Goal: Task Accomplishment & Management: Use online tool/utility

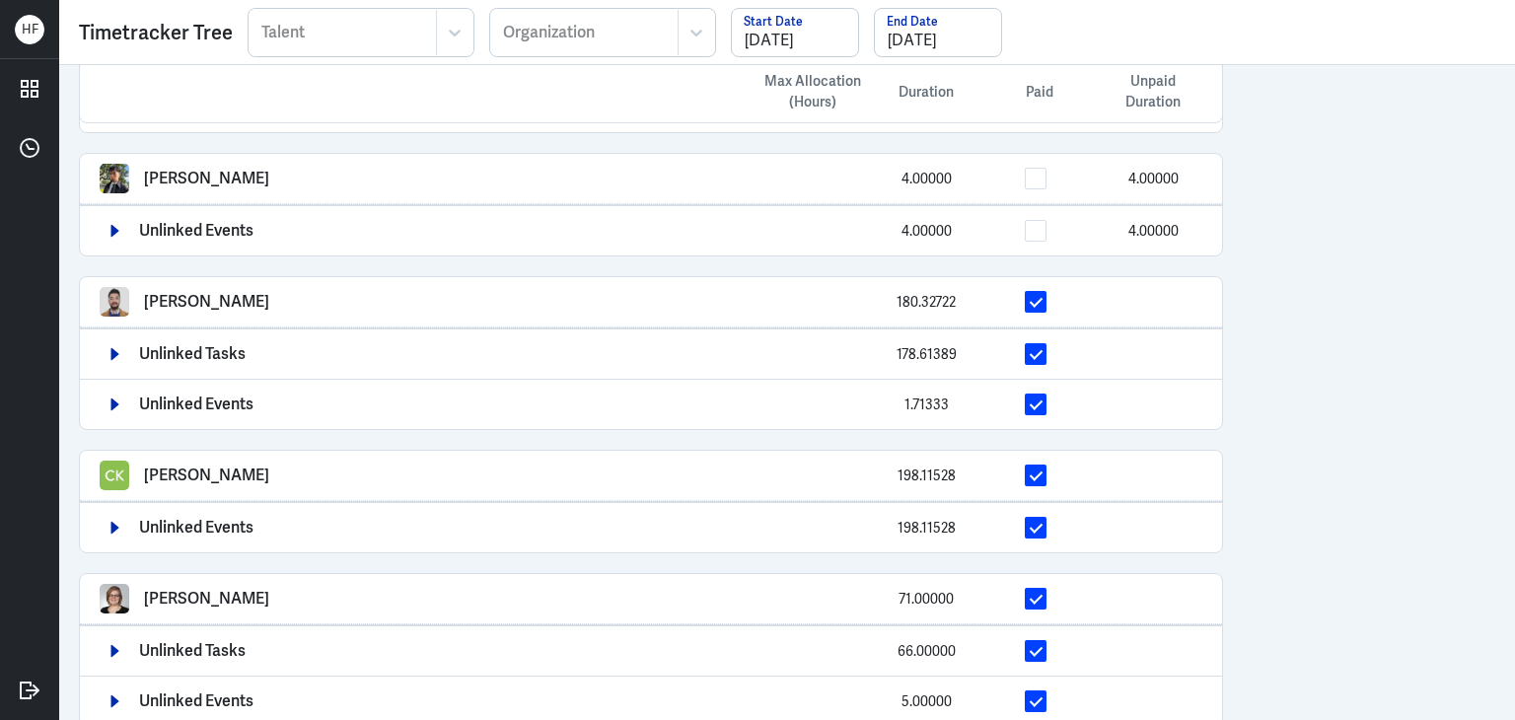
scroll to position [1199, 0]
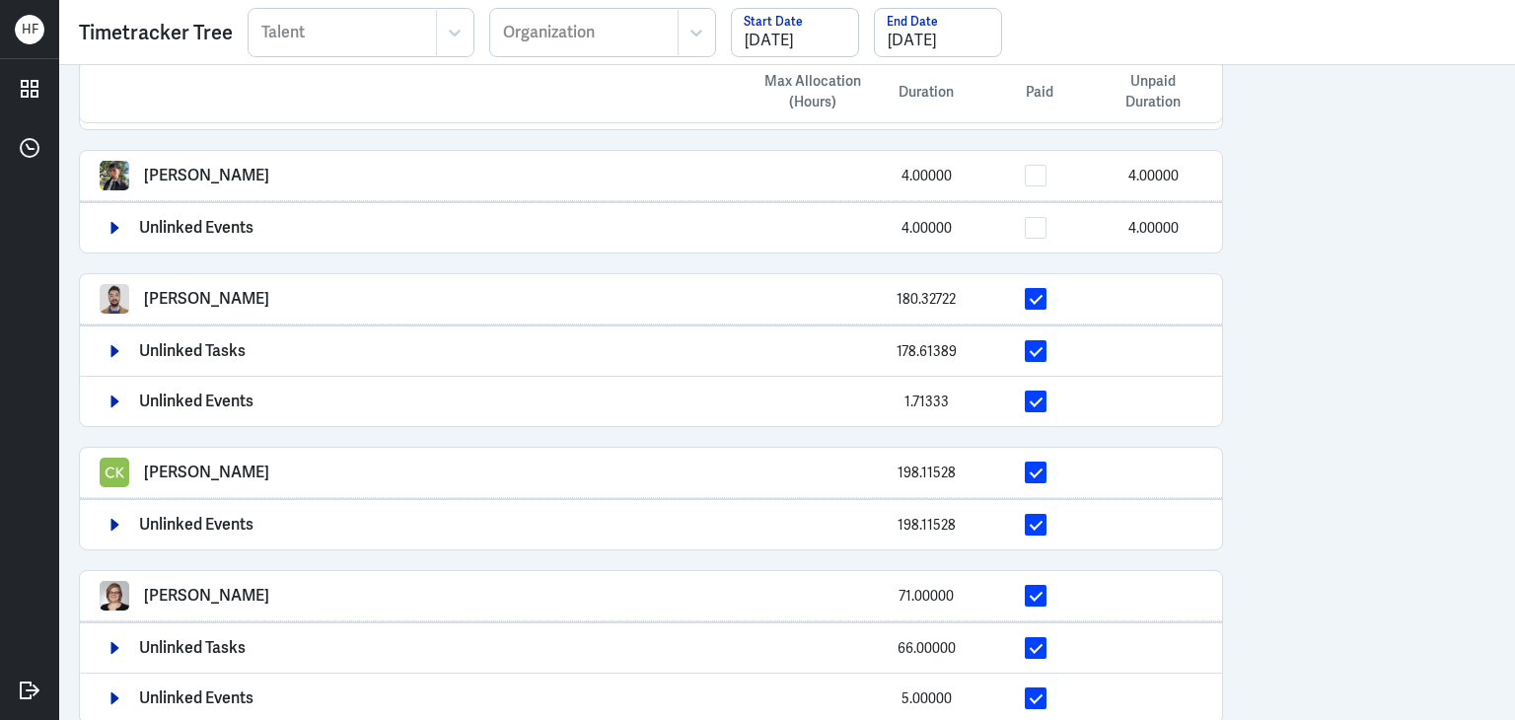
drag, startPoint x: 142, startPoint y: 166, endPoint x: 260, endPoint y: 172, distance: 118.5
click at [260, 172] on div "Joshua Salazar 4.00000 4.00000" at bounding box center [651, 176] width 1103 height 30
copy p "Joshua Salazar"
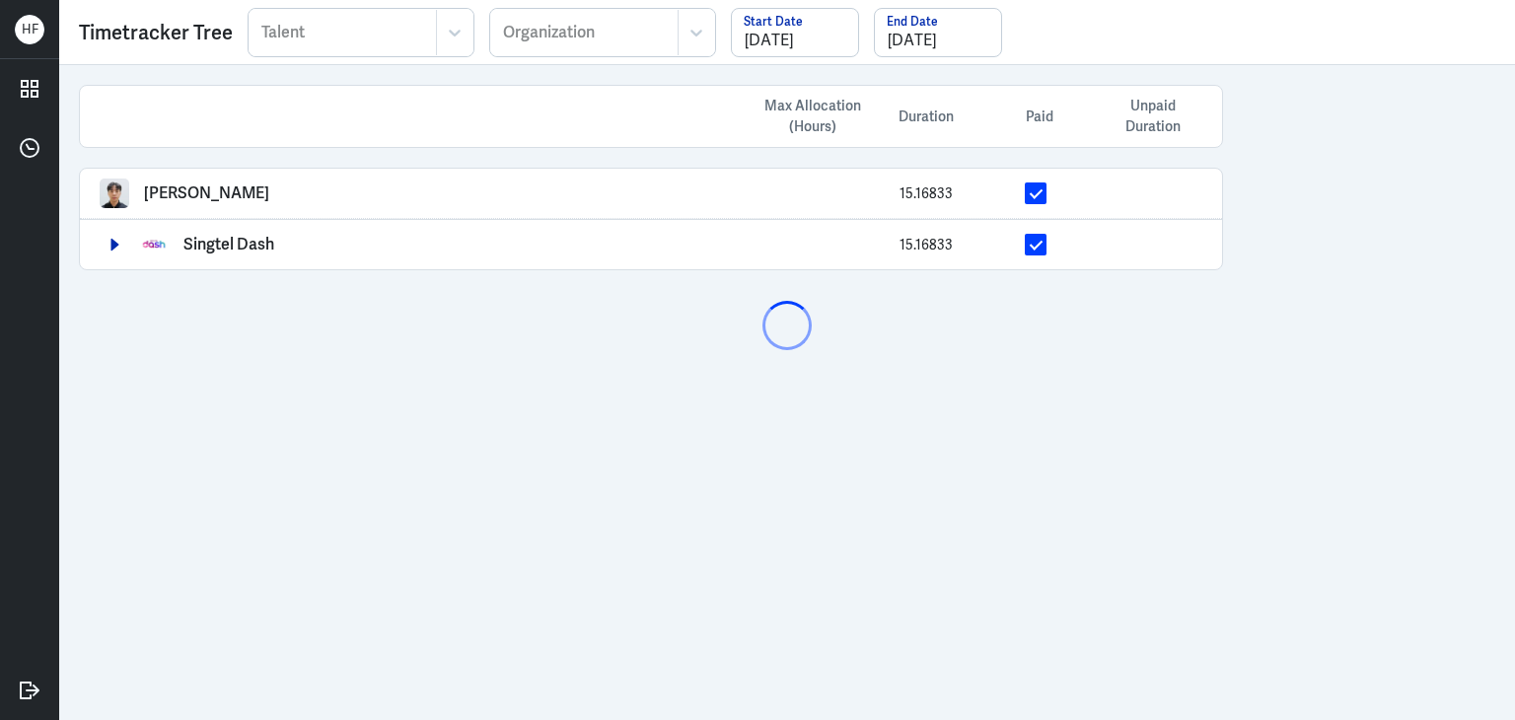
click at [326, 40] on div at bounding box center [342, 33] width 167 height 24
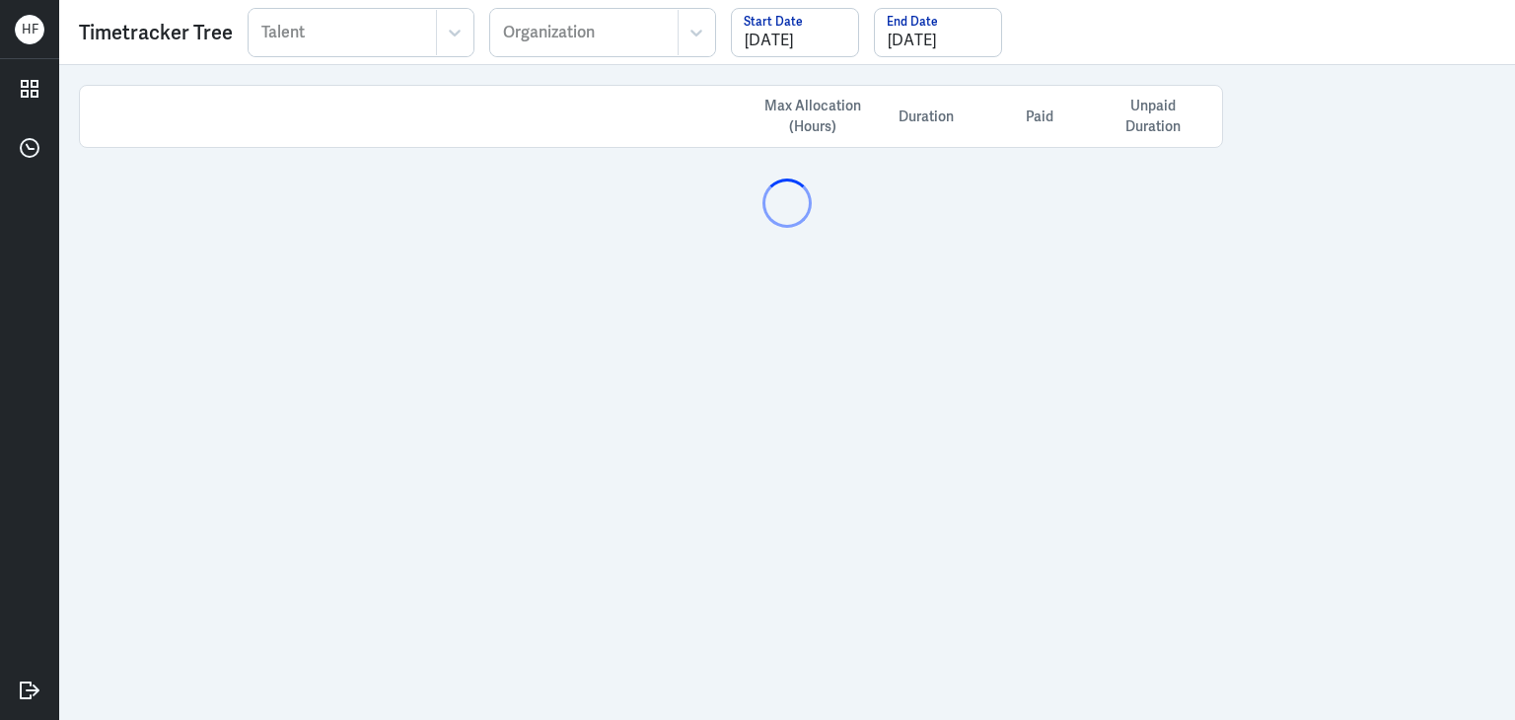
click at [354, 34] on div at bounding box center [342, 33] width 167 height 24
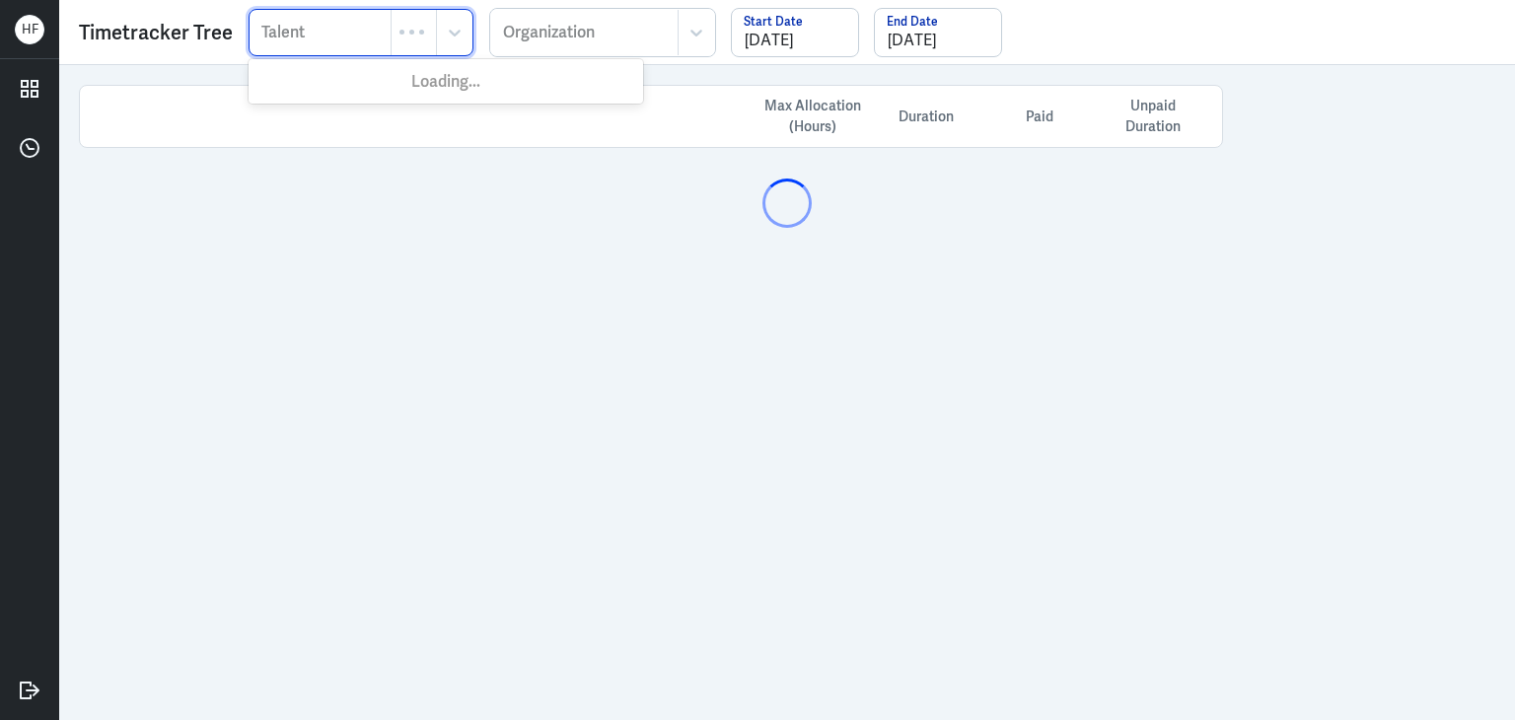
paste input "[PERSON_NAME]"
type input "[PERSON_NAME]"
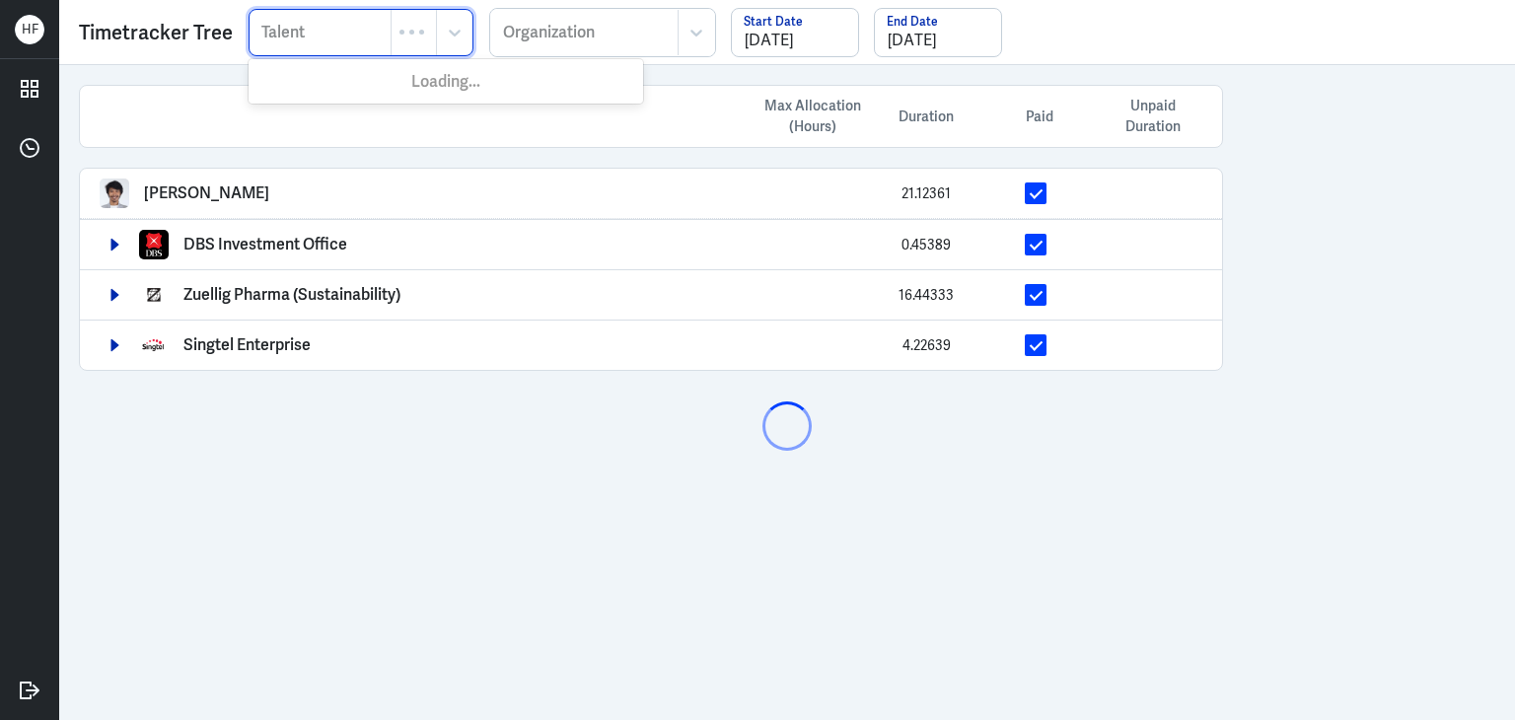
click at [317, 36] on div at bounding box center [319, 33] width 121 height 24
paste input "[PERSON_NAME]"
type input "[PERSON_NAME]"
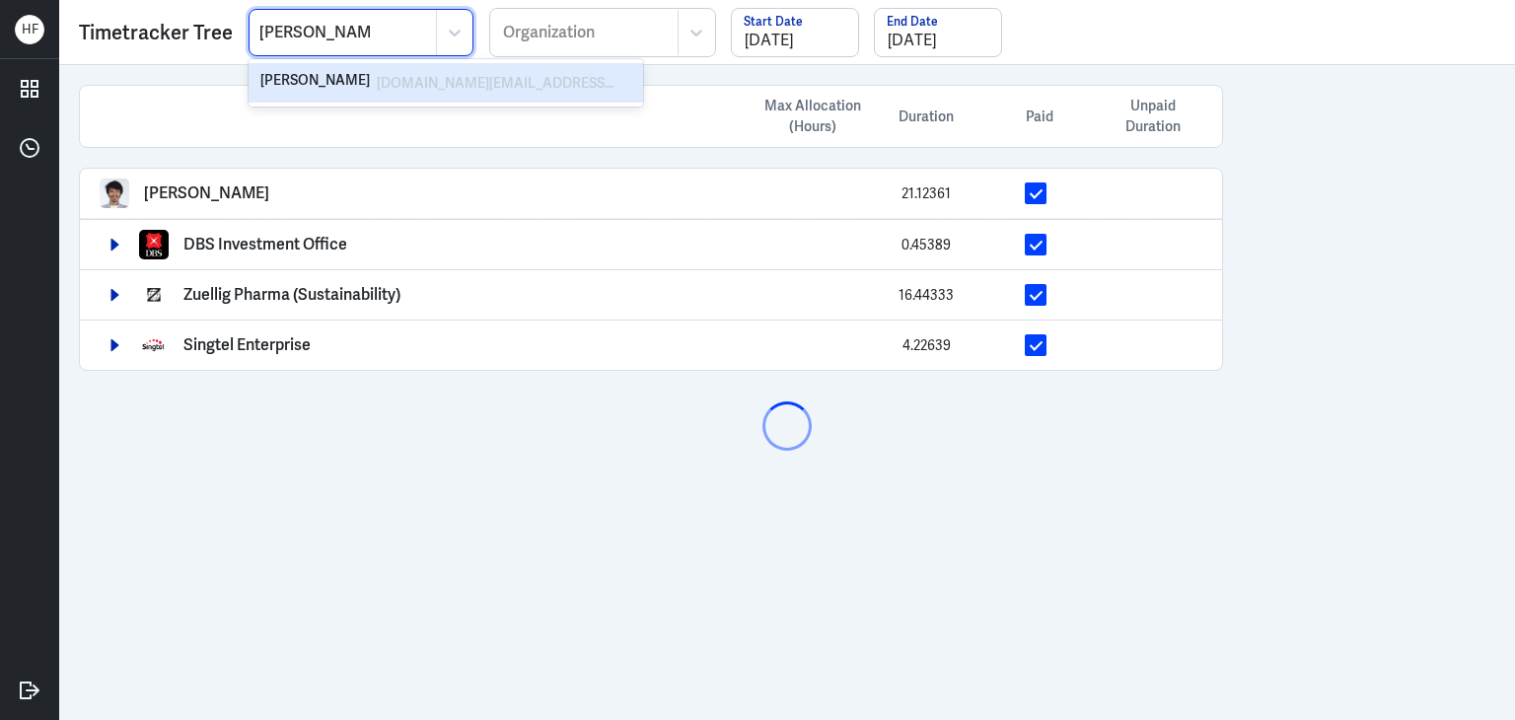
click at [321, 81] on div "[PERSON_NAME]" at bounding box center [314, 83] width 109 height 24
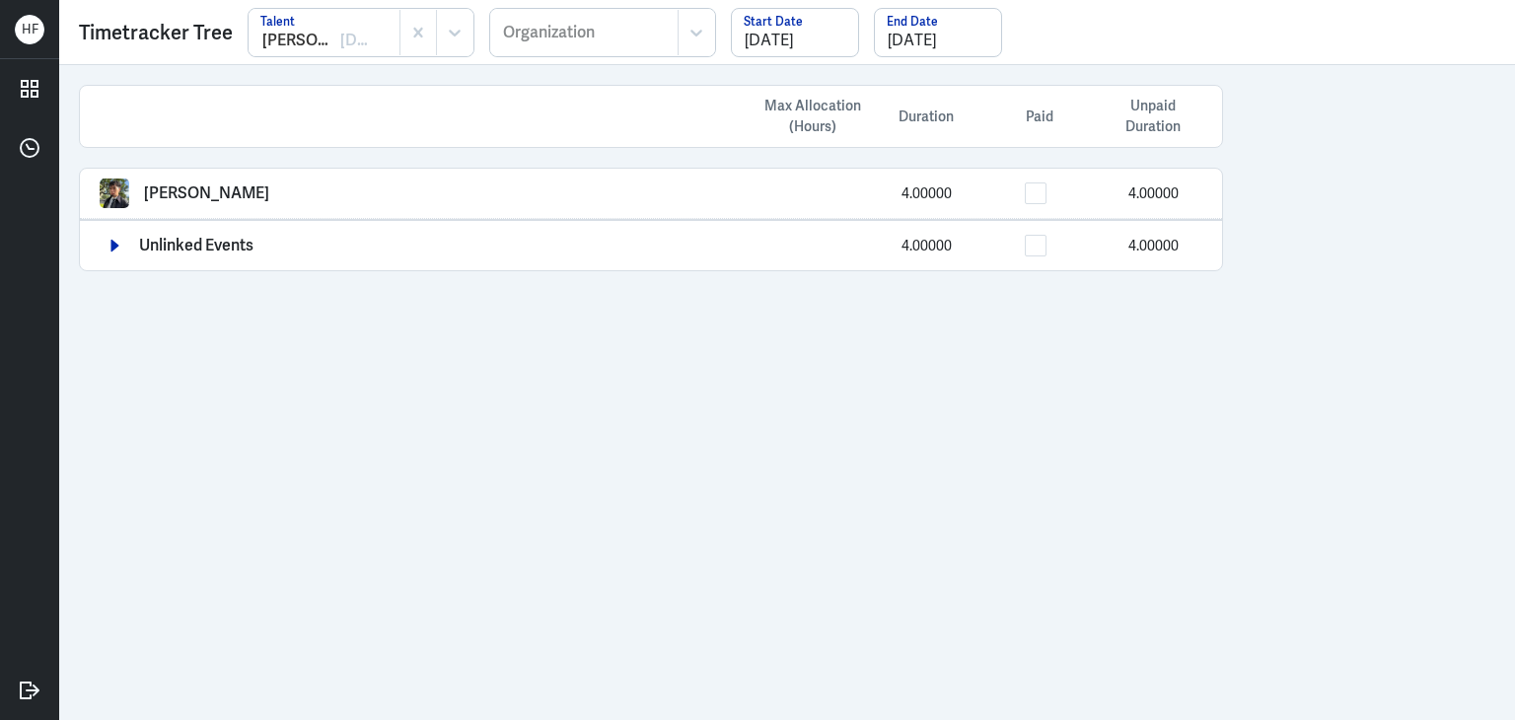
click at [840, 386] on div "Max Allocation (Hours) Duration Paid Unpaid Duration Joshua Salazar 4.00000 4.0…" at bounding box center [787, 392] width 1456 height 655
click at [1045, 189] on span at bounding box center [1036, 193] width 22 height 22
click at [1054, 193] on input "checkbox" at bounding box center [1054, 193] width 0 height 0
drag, startPoint x: 424, startPoint y: 33, endPoint x: 411, endPoint y: 33, distance: 12.8
click at [339, 32] on div at bounding box center [342, 33] width 167 height 24
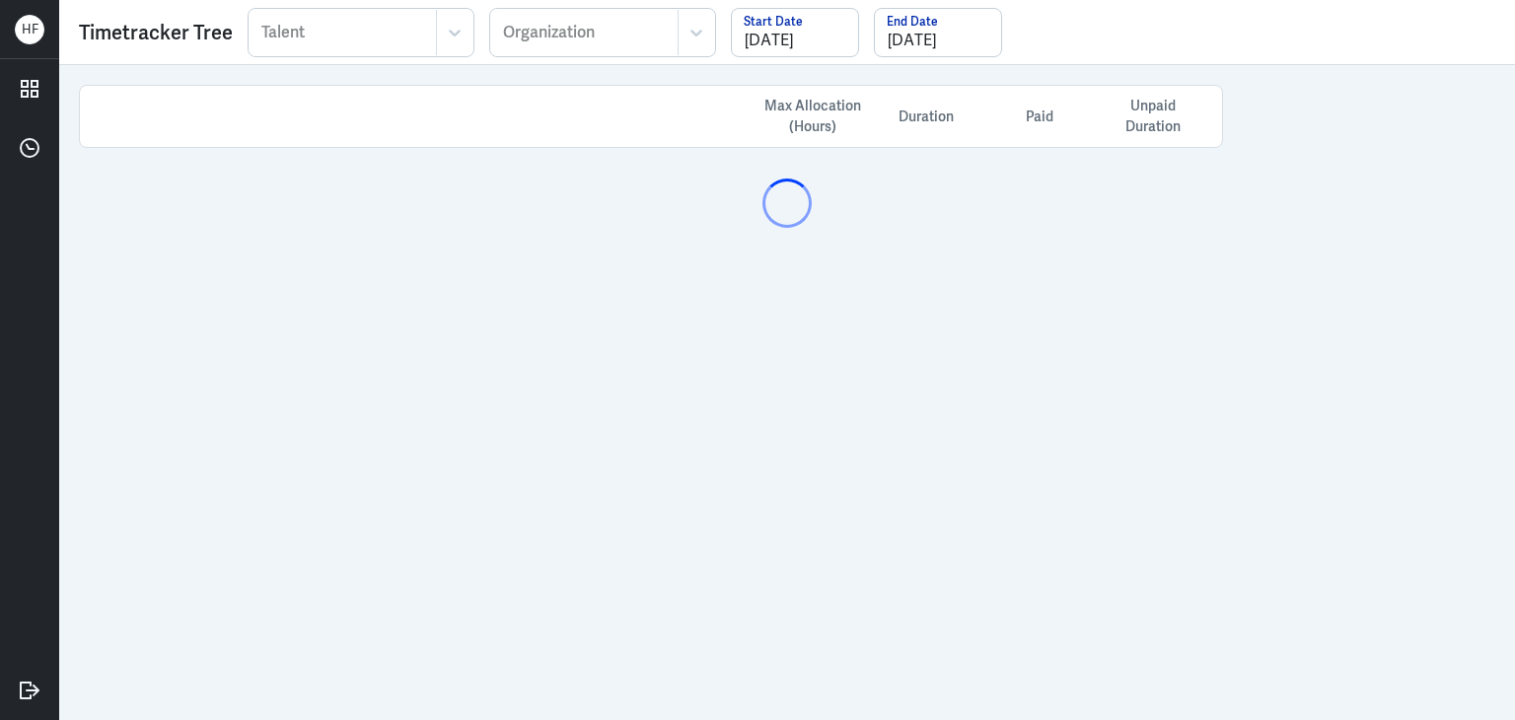
click at [359, 23] on div at bounding box center [342, 33] width 167 height 24
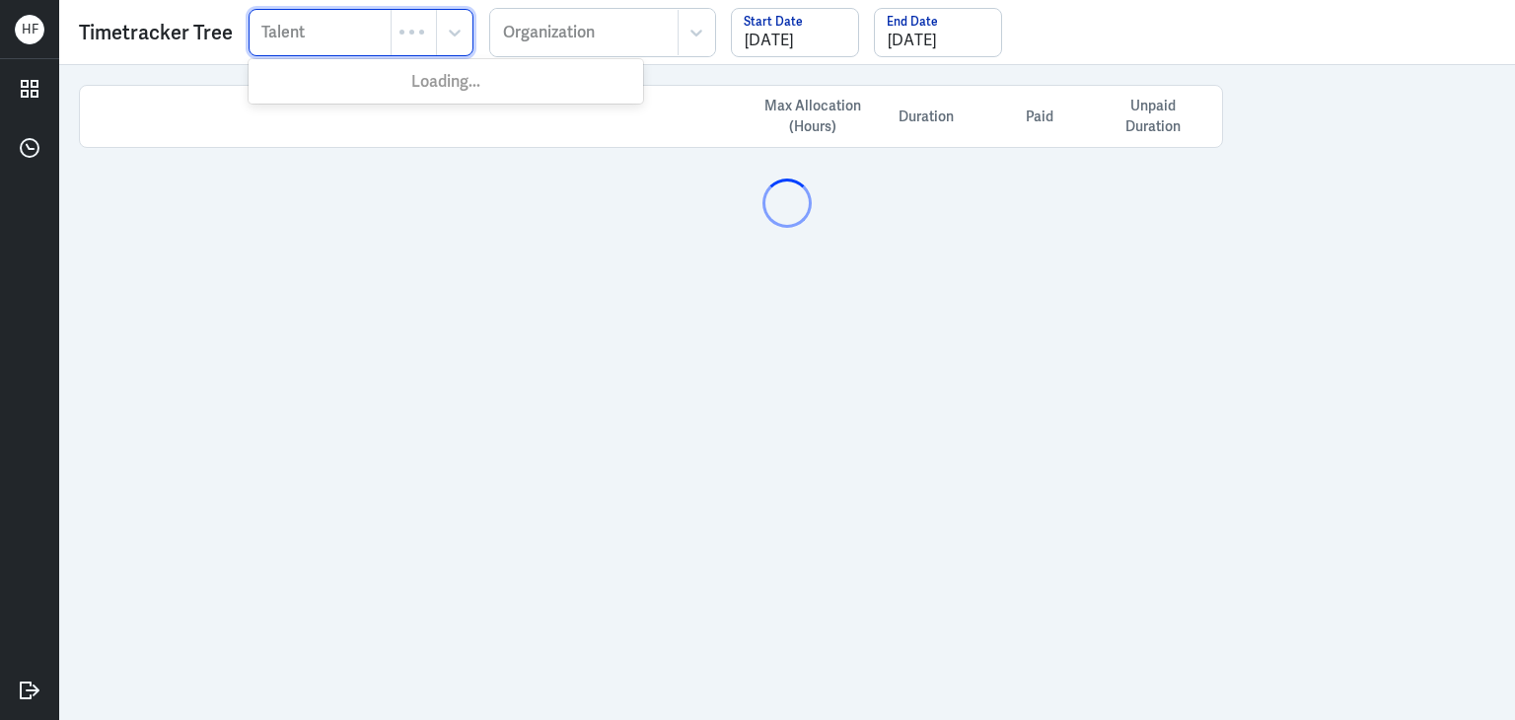
paste input "[PERSON_NAME]"
type input "[PERSON_NAME]"
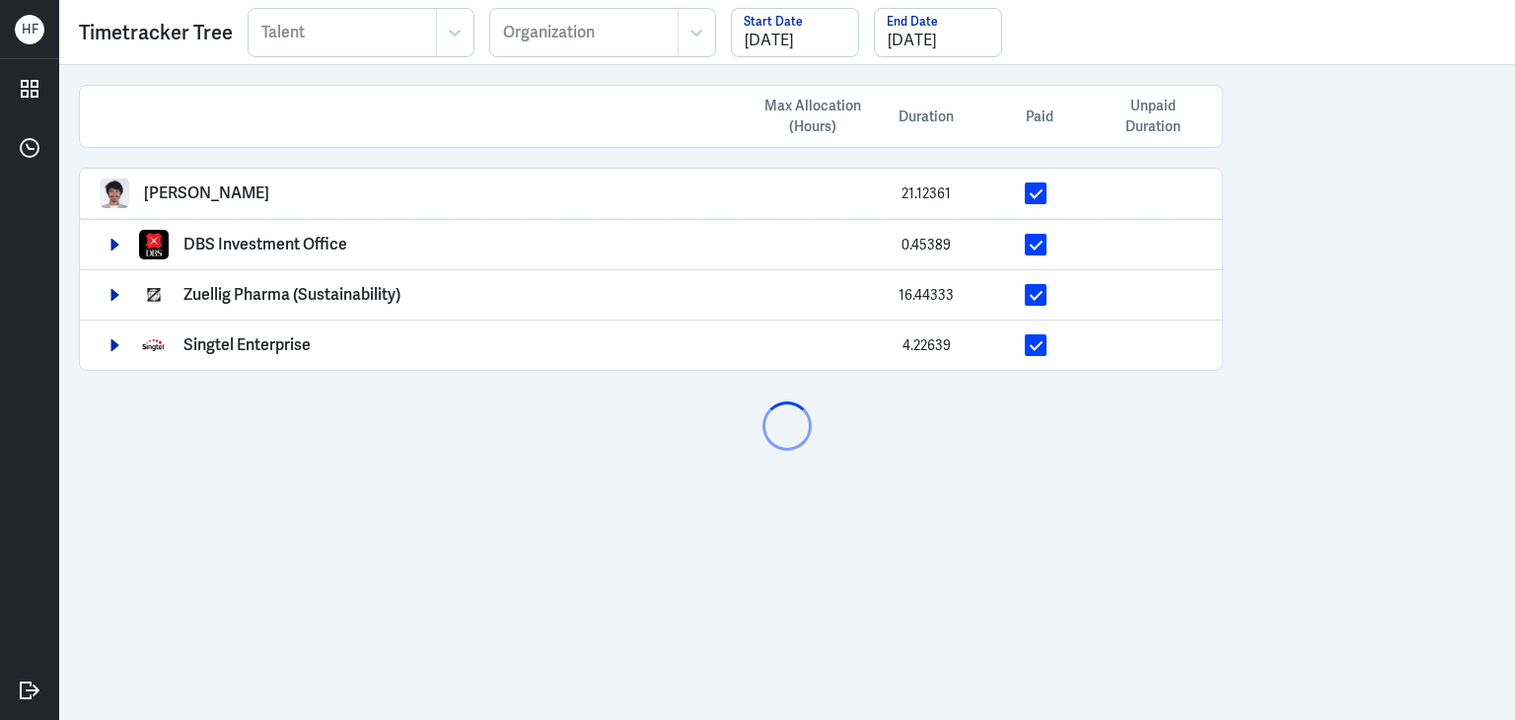
click at [284, 46] on div "Talent" at bounding box center [343, 32] width 186 height 45
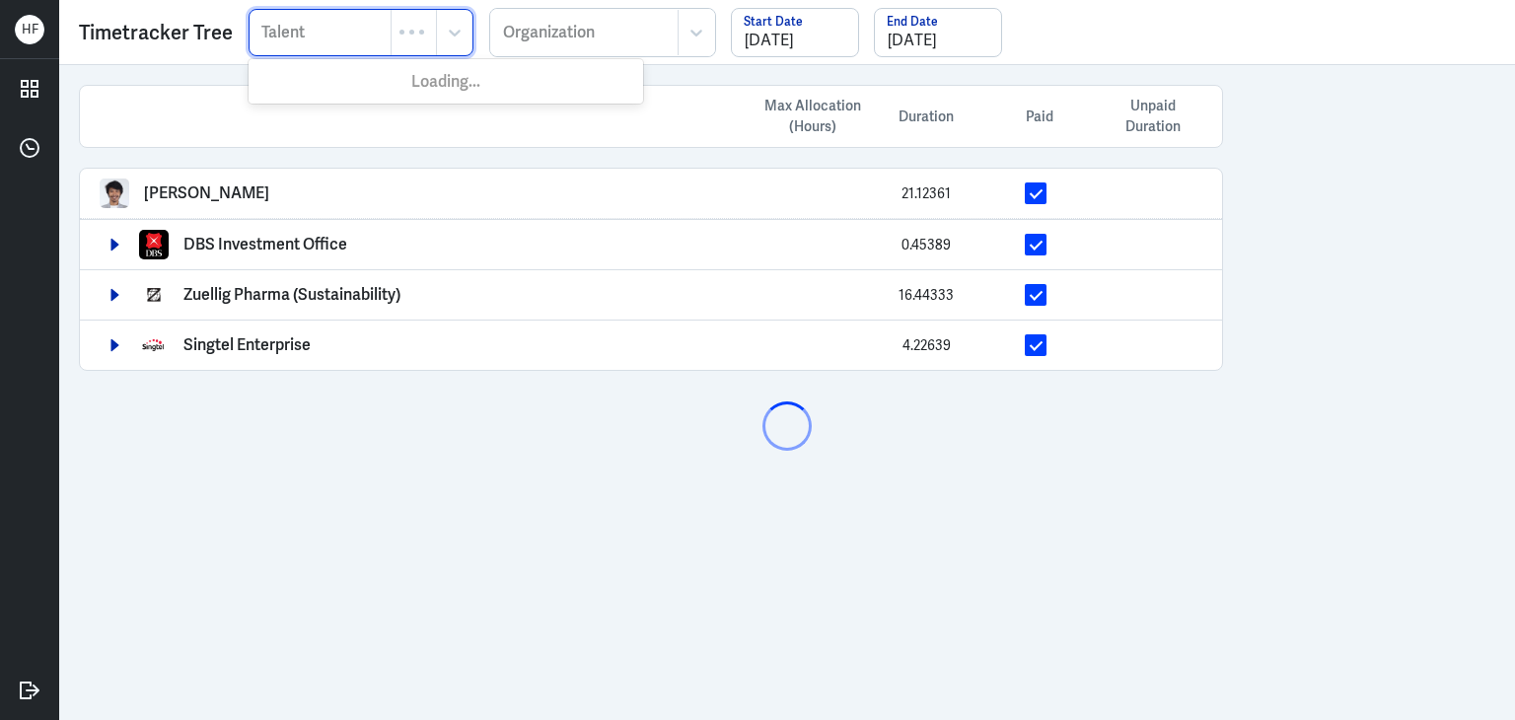
paste input "[PERSON_NAME]"
type input "[PERSON_NAME]"
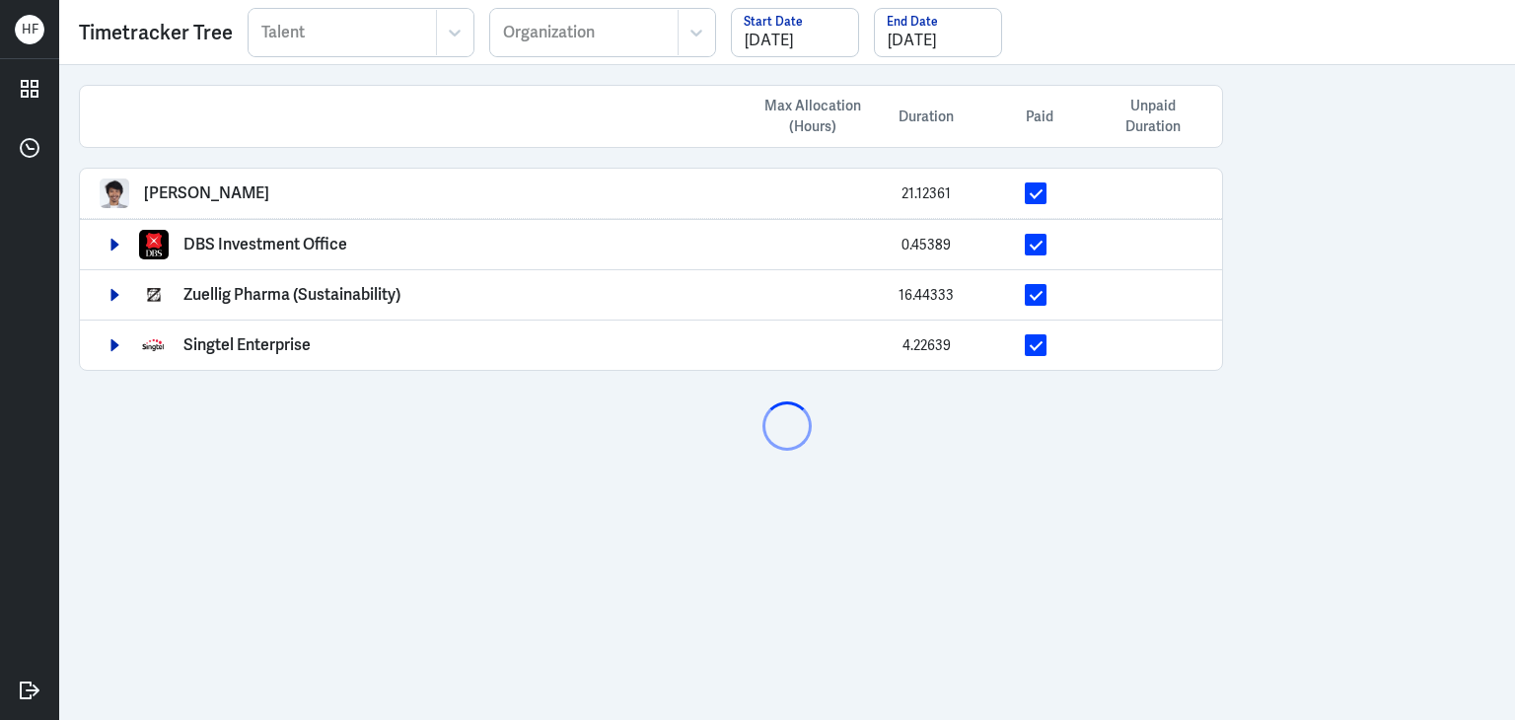
click at [284, 40] on div at bounding box center [342, 33] width 167 height 24
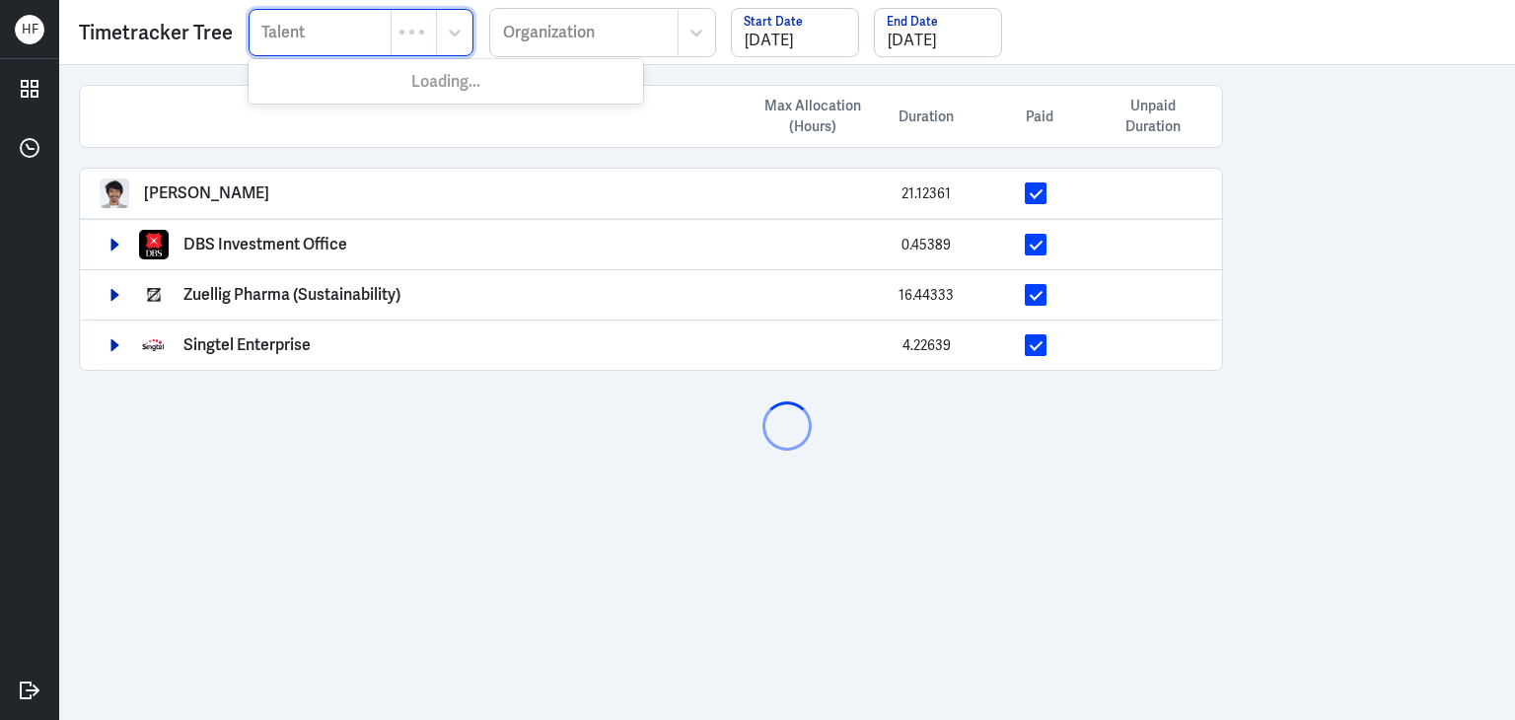
paste input "[PERSON_NAME]"
type input "[PERSON_NAME]"
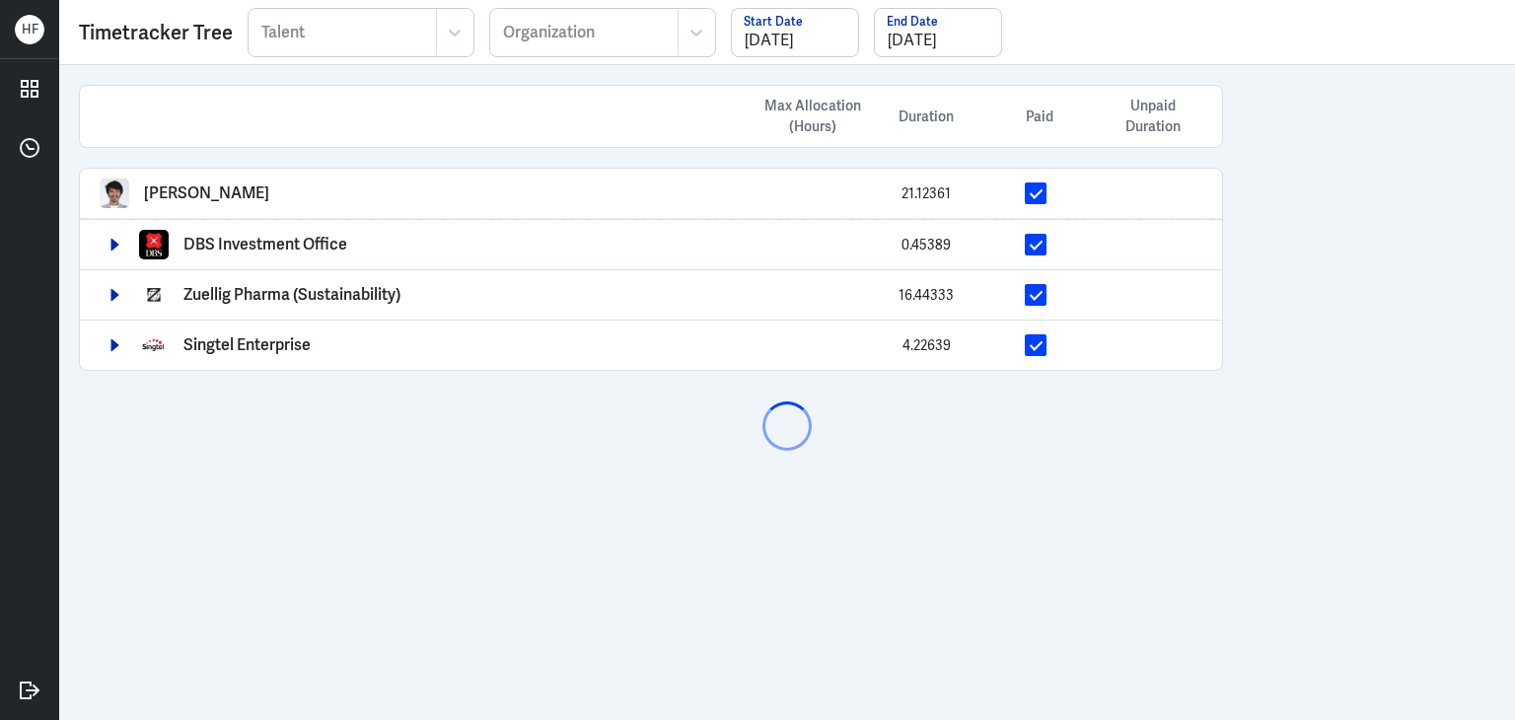
click at [302, 72] on div "Max Allocation (Hours) Duration Paid Unpaid Duration Arief Bahari 21.12361 DBS …" at bounding box center [651, 227] width 1184 height 325
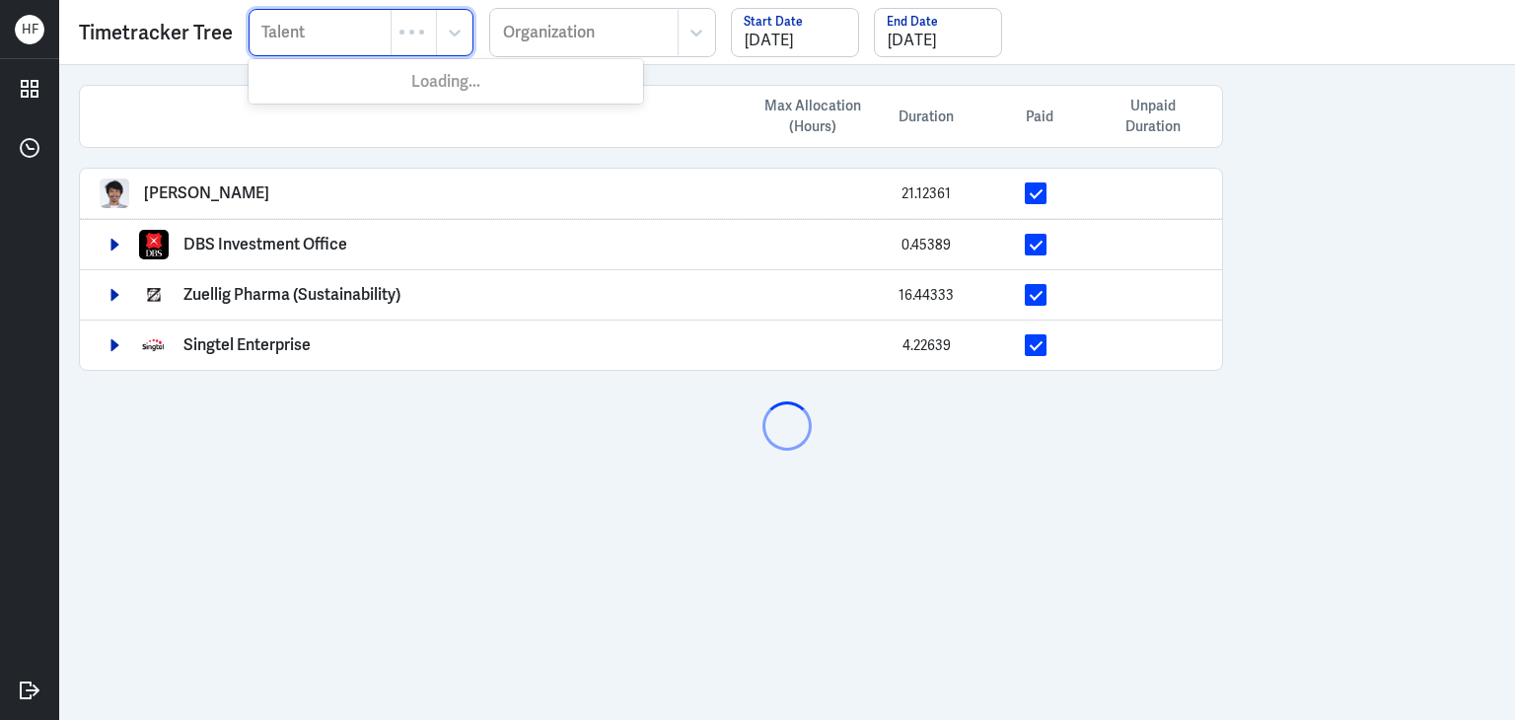
click at [300, 35] on div at bounding box center [319, 33] width 121 height 24
paste input "[PERSON_NAME]"
type input "[PERSON_NAME]"
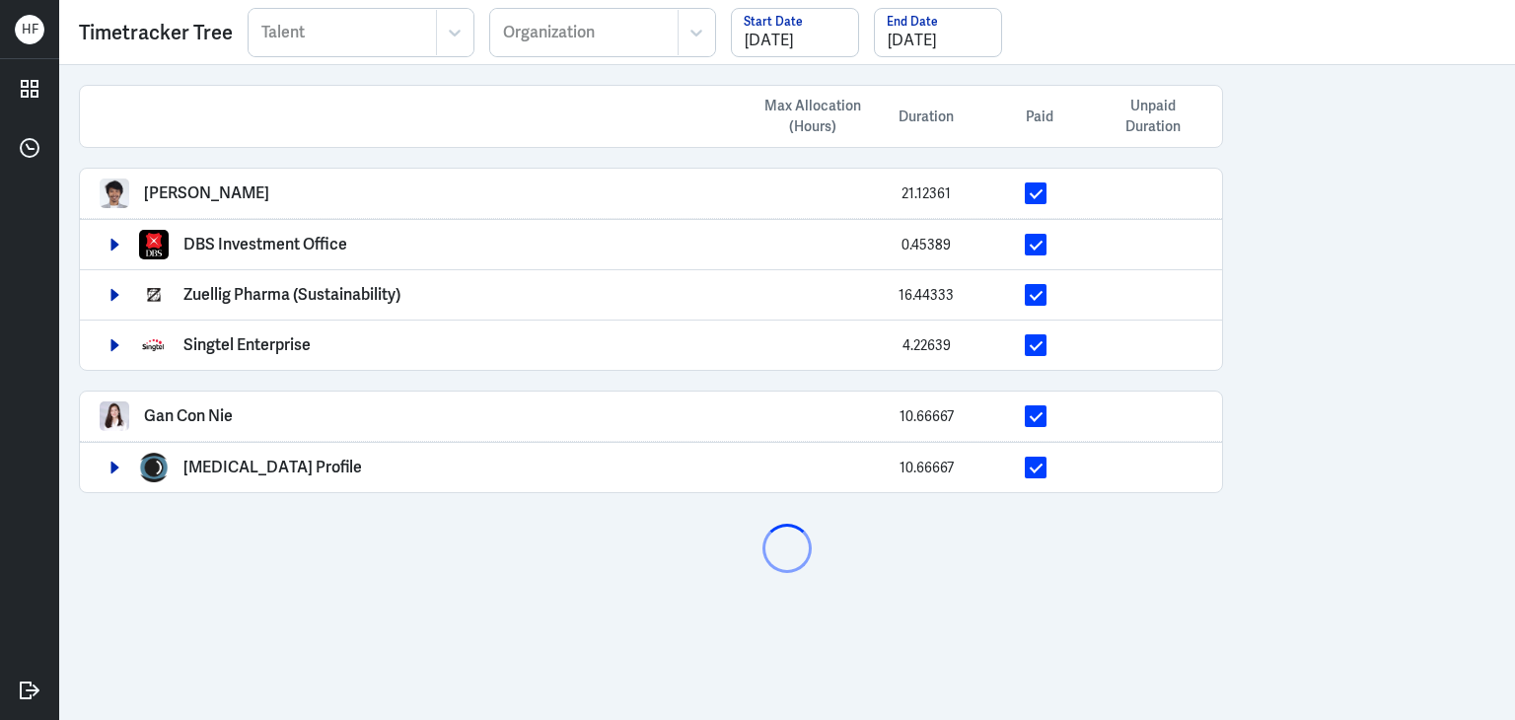
click at [290, 33] on div at bounding box center [342, 33] width 167 height 24
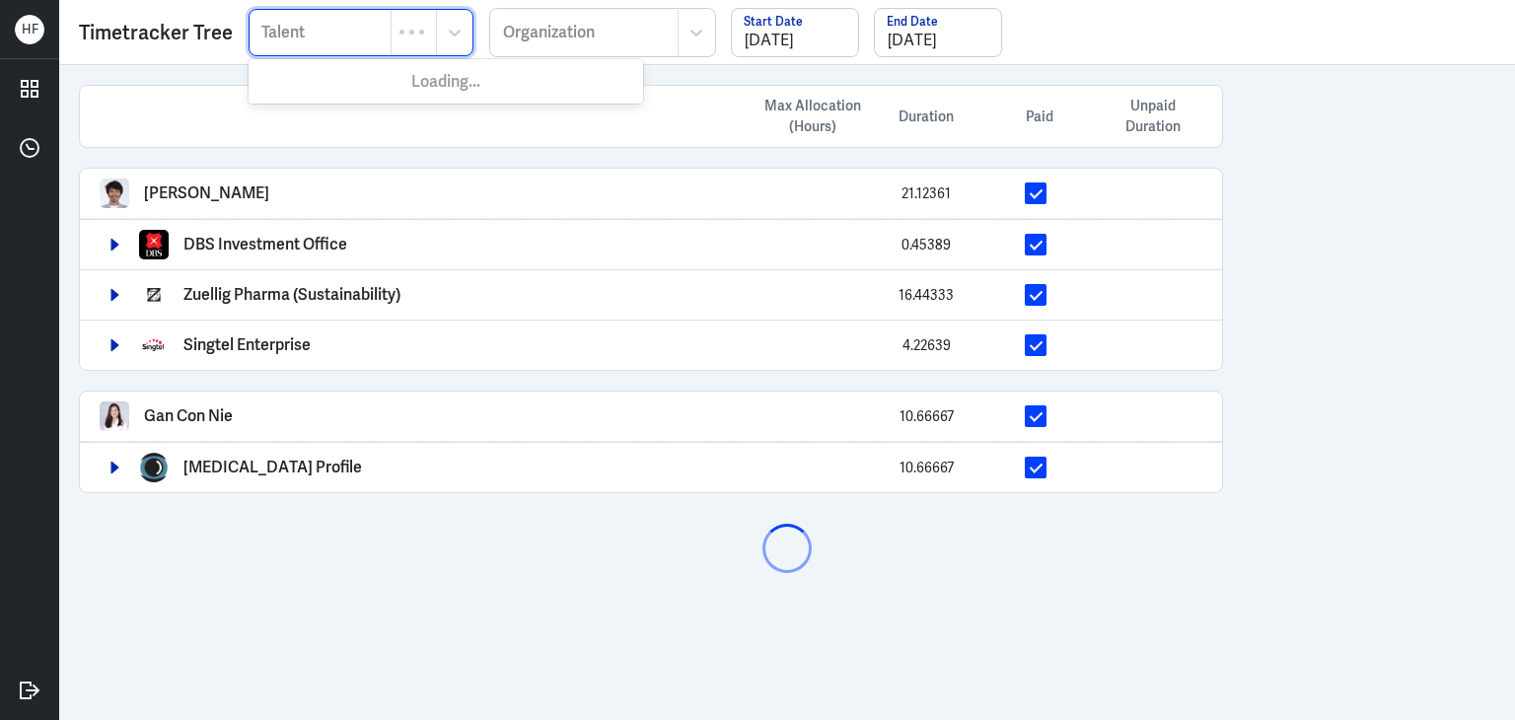
paste input "[PERSON_NAME]"
type input "[PERSON_NAME]"
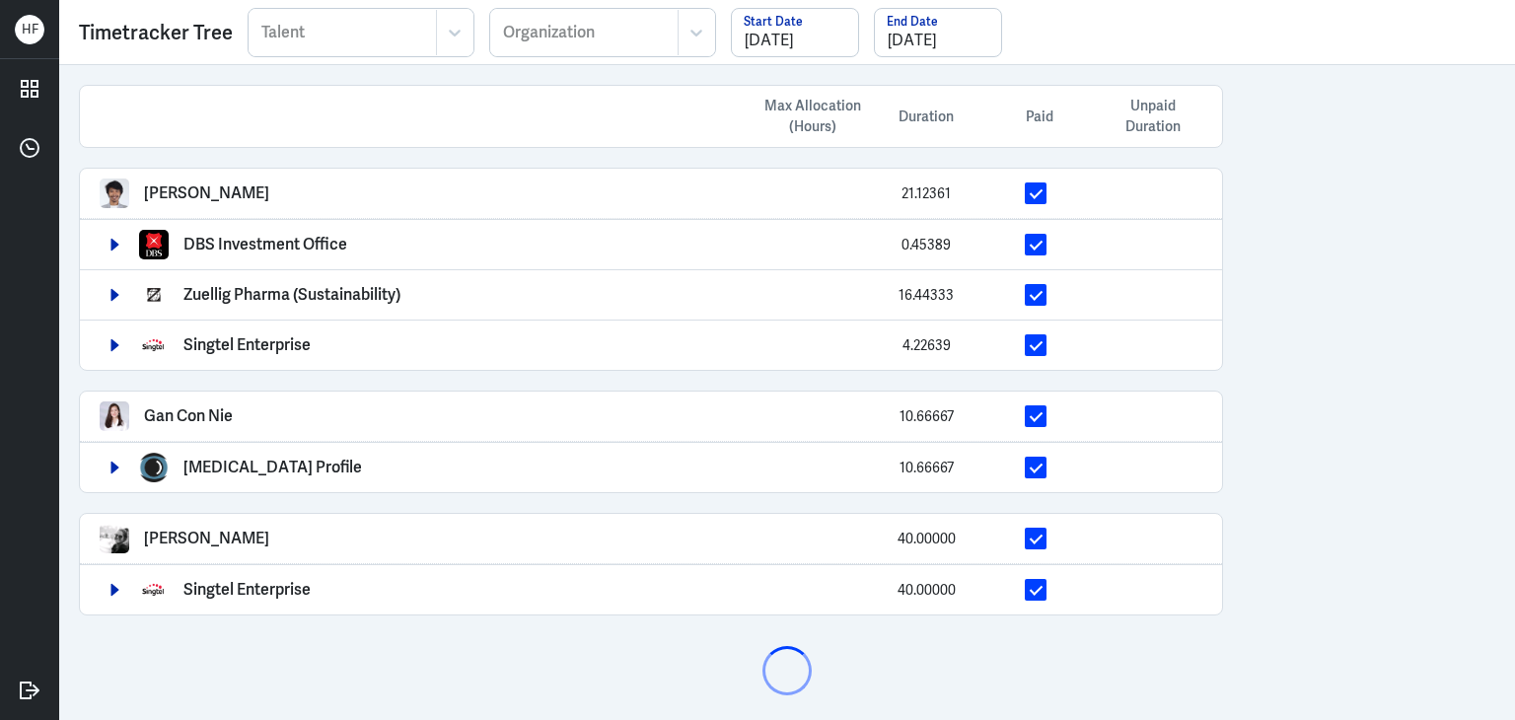
click at [269, 79] on div "Max Allocation (Hours) Duration Paid Unpaid Duration Arief Bahari 21.12361 DBS …" at bounding box center [651, 350] width 1184 height 570
click at [363, 33] on div at bounding box center [342, 33] width 167 height 24
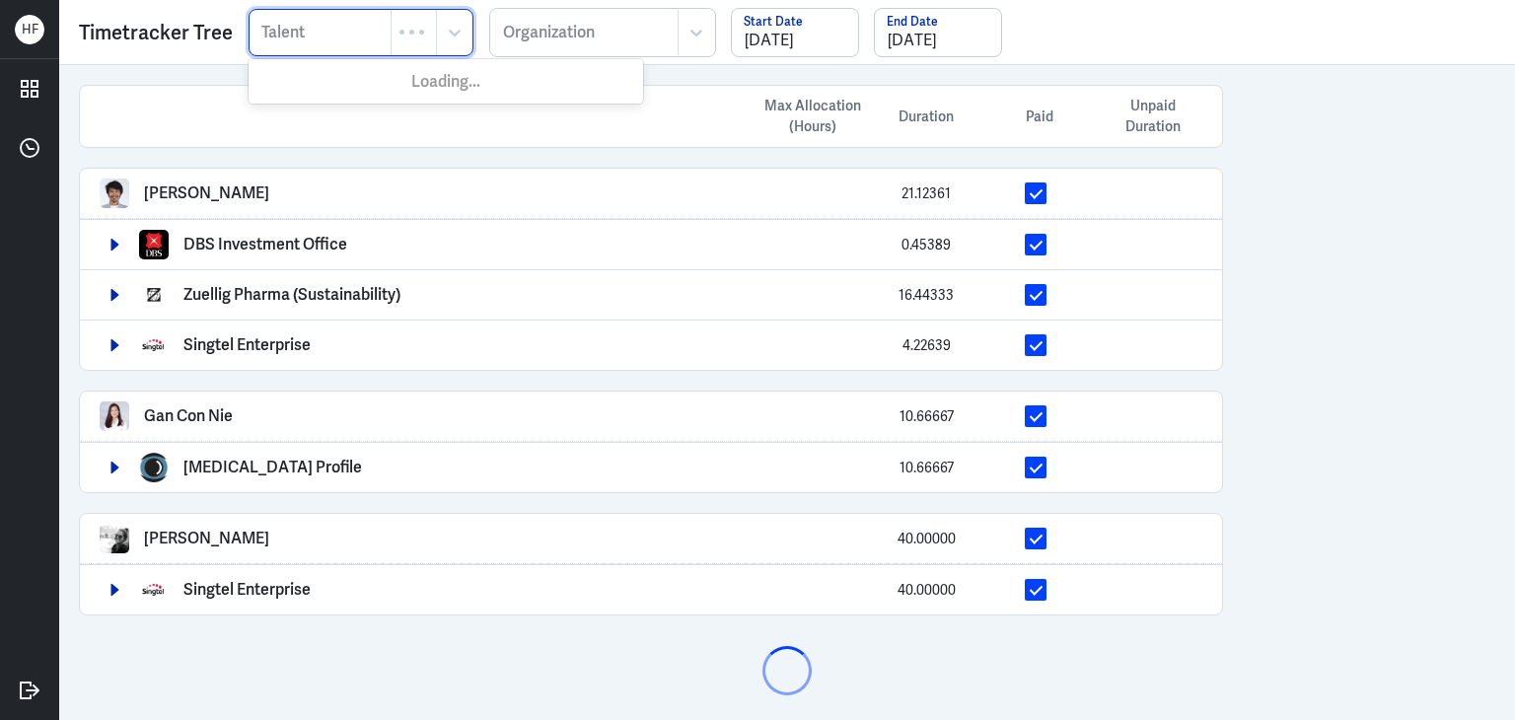
paste input "[PERSON_NAME]"
type input "[PERSON_NAME]"
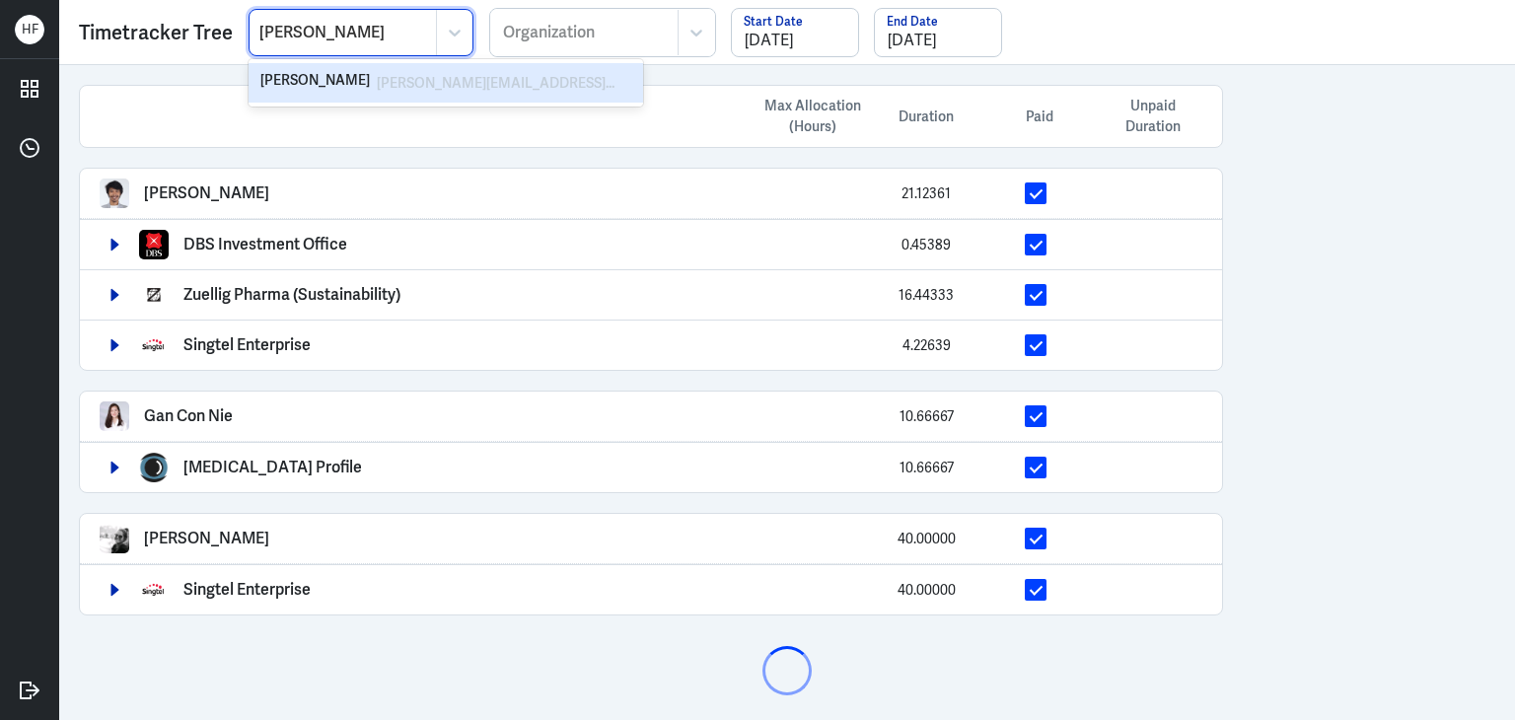
click at [312, 88] on div "[PERSON_NAME]" at bounding box center [314, 83] width 109 height 24
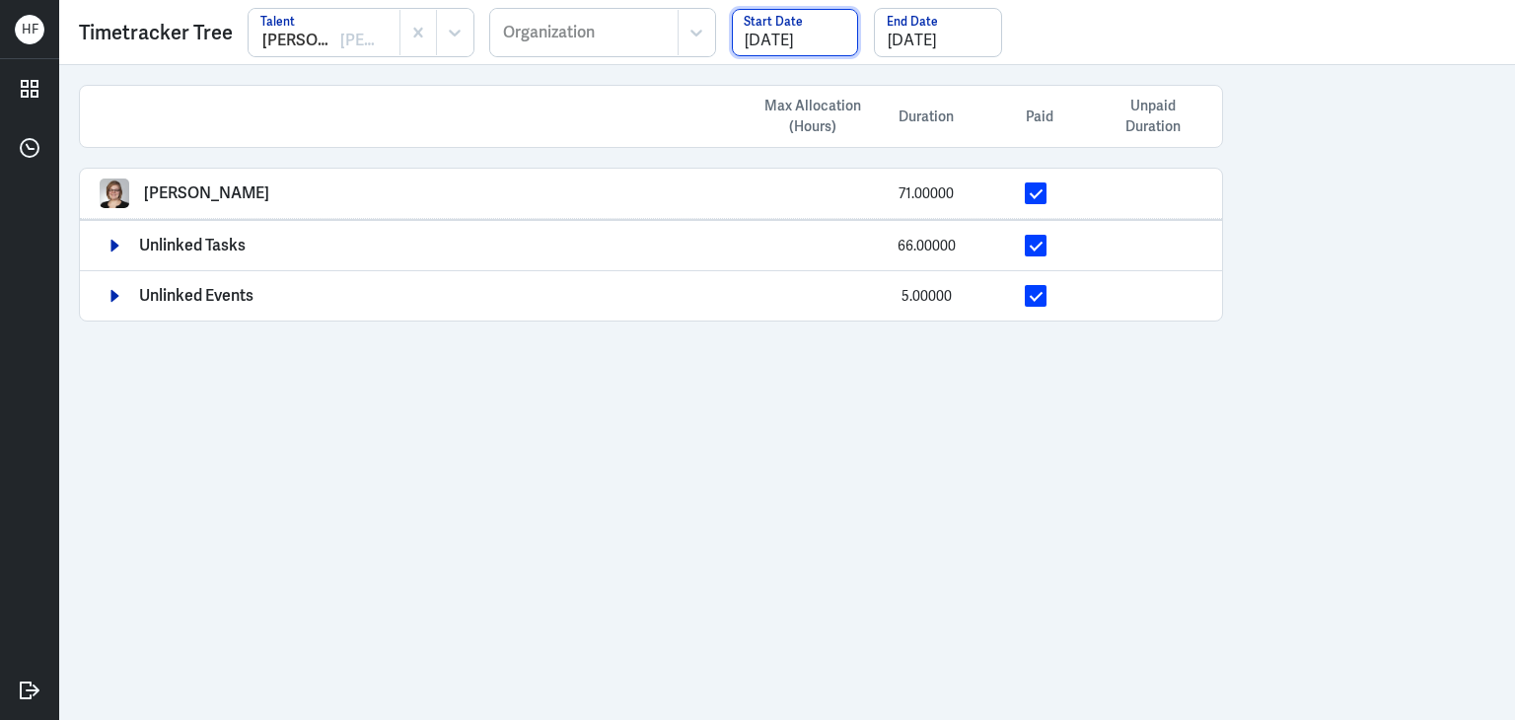
click at [809, 36] on input "[DATE]" at bounding box center [795, 32] width 126 height 47
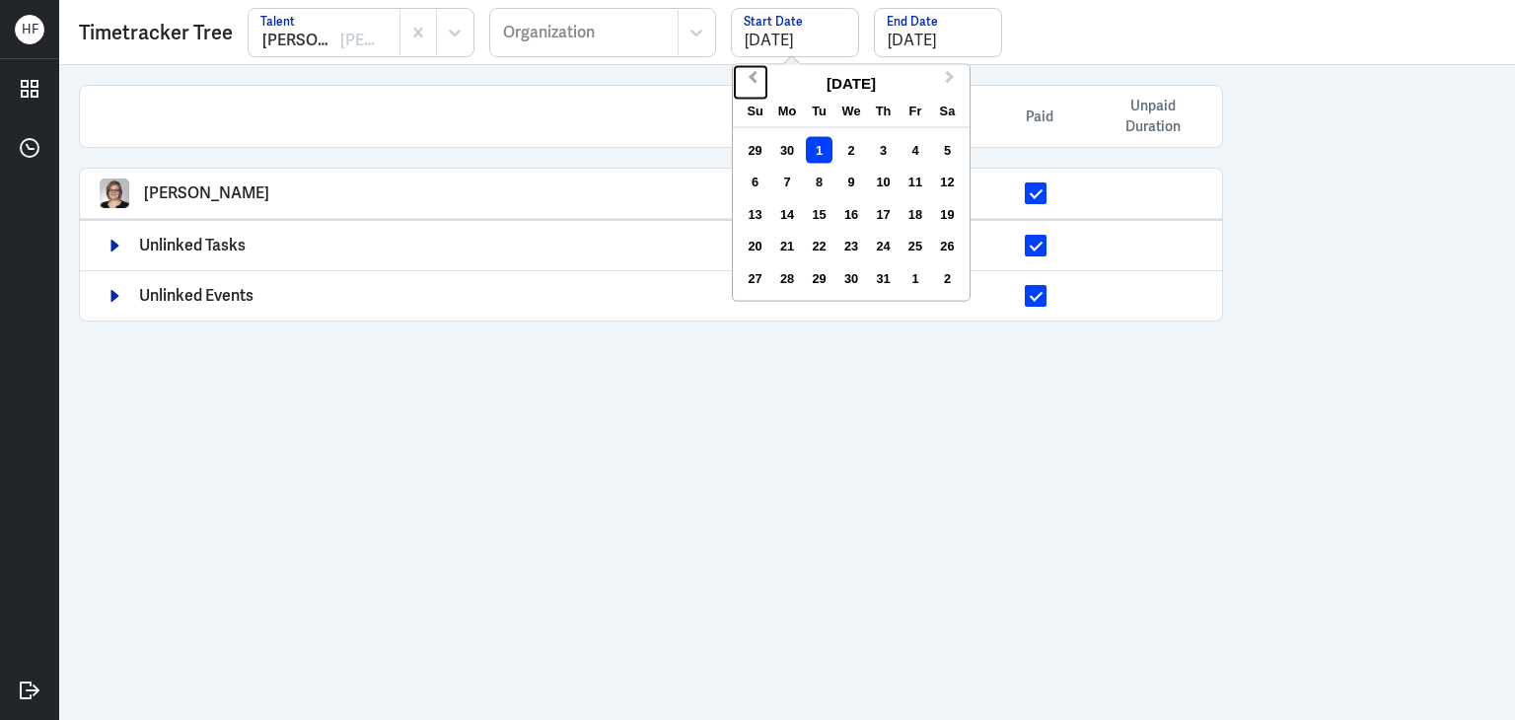
click at [753, 77] on span "Previous Month" at bounding box center [753, 81] width 0 height 30
click at [742, 139] on div "1" at bounding box center [755, 150] width 27 height 27
type input "06/01/2025"
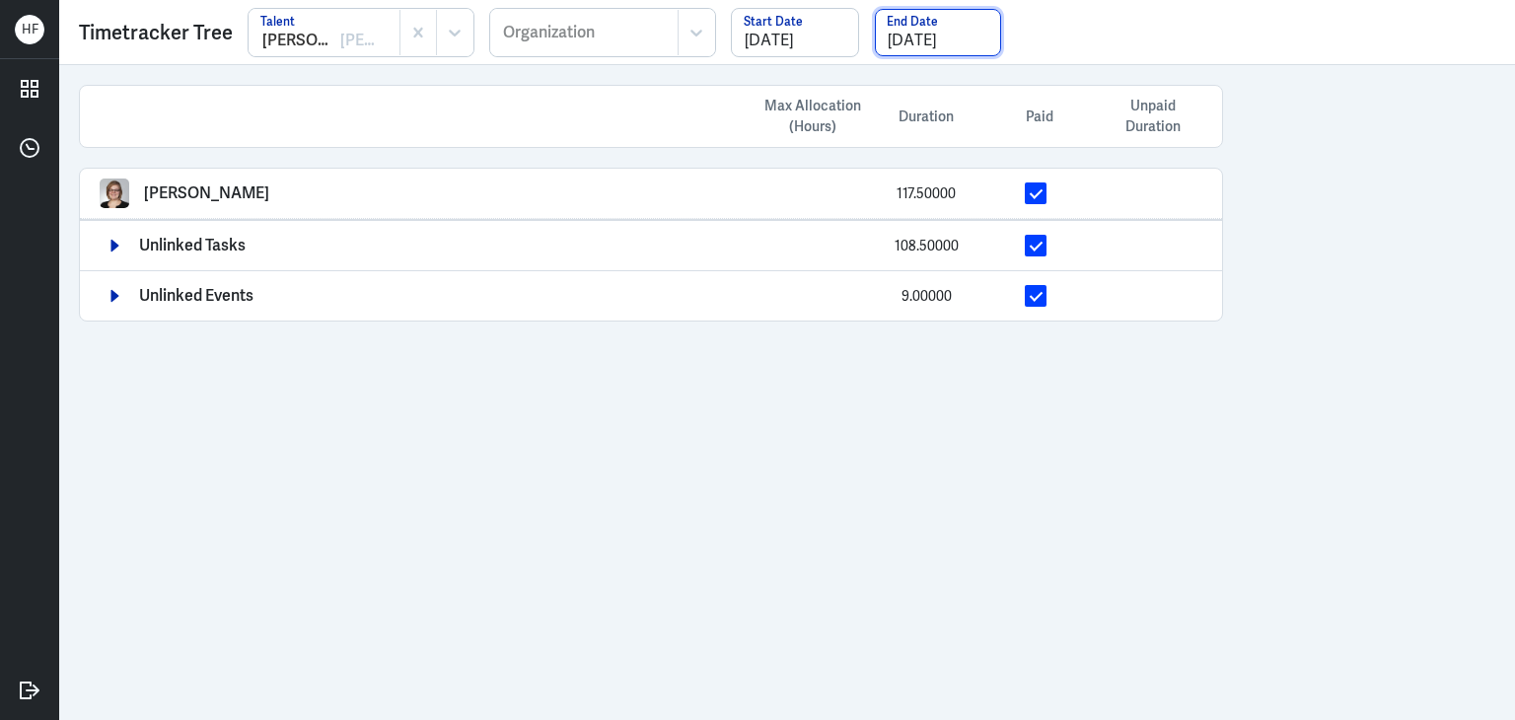
click at [923, 40] on input "[DATE]" at bounding box center [938, 32] width 126 height 47
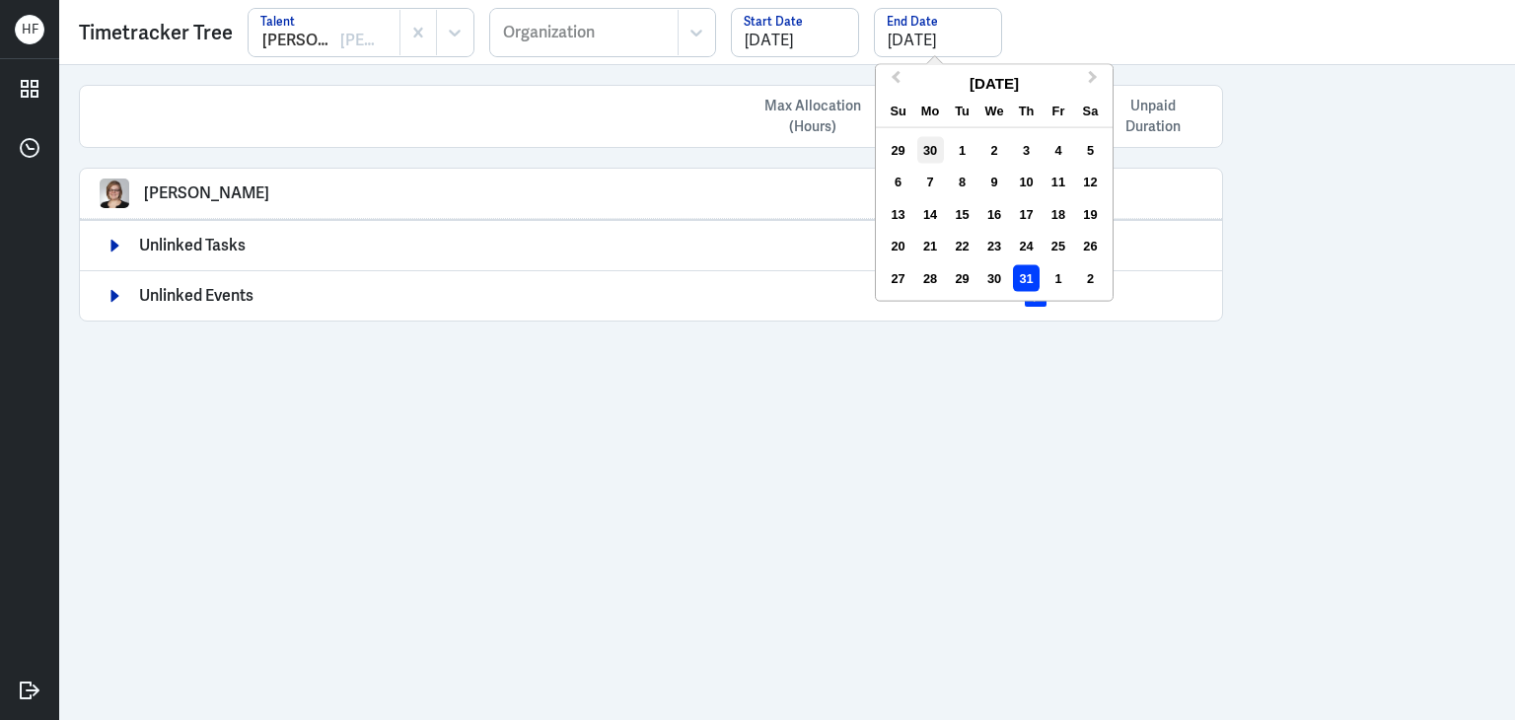
click at [923, 144] on div "30" at bounding box center [930, 150] width 27 height 27
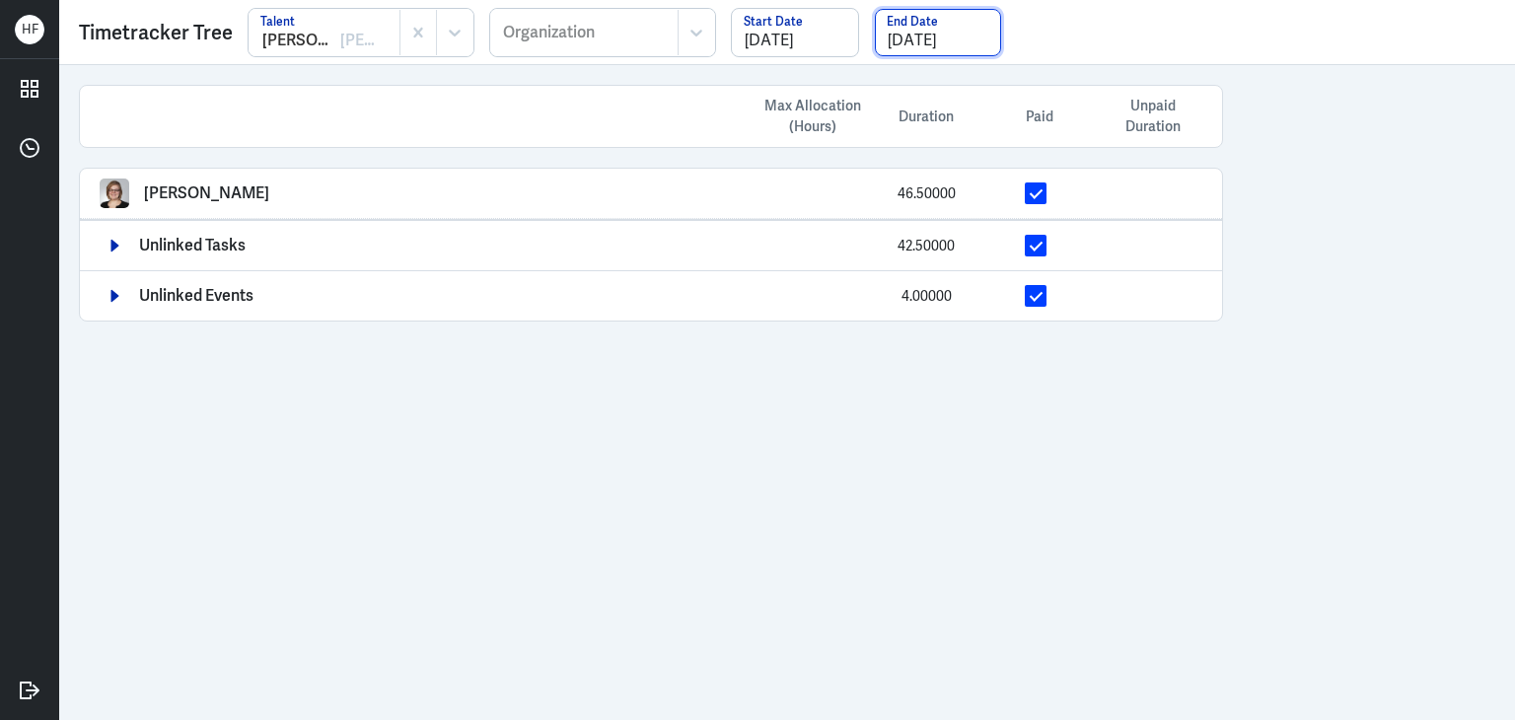
click at [923, 48] on input "06/30/2025" at bounding box center [938, 32] width 126 height 47
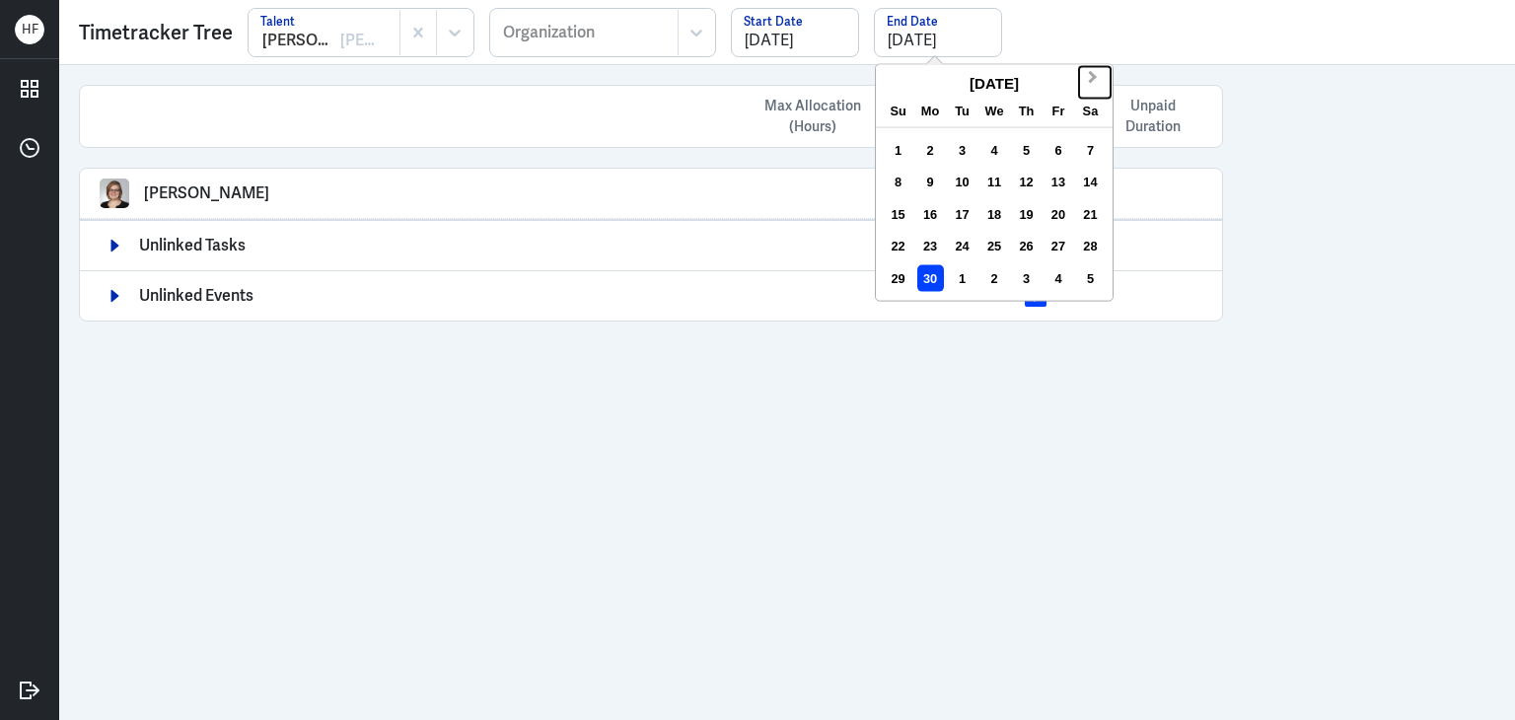
click at [1093, 74] on span "Next Month" at bounding box center [1093, 81] width 0 height 30
click at [1036, 281] on div "31" at bounding box center [1026, 277] width 27 height 27
type input "[DATE]"
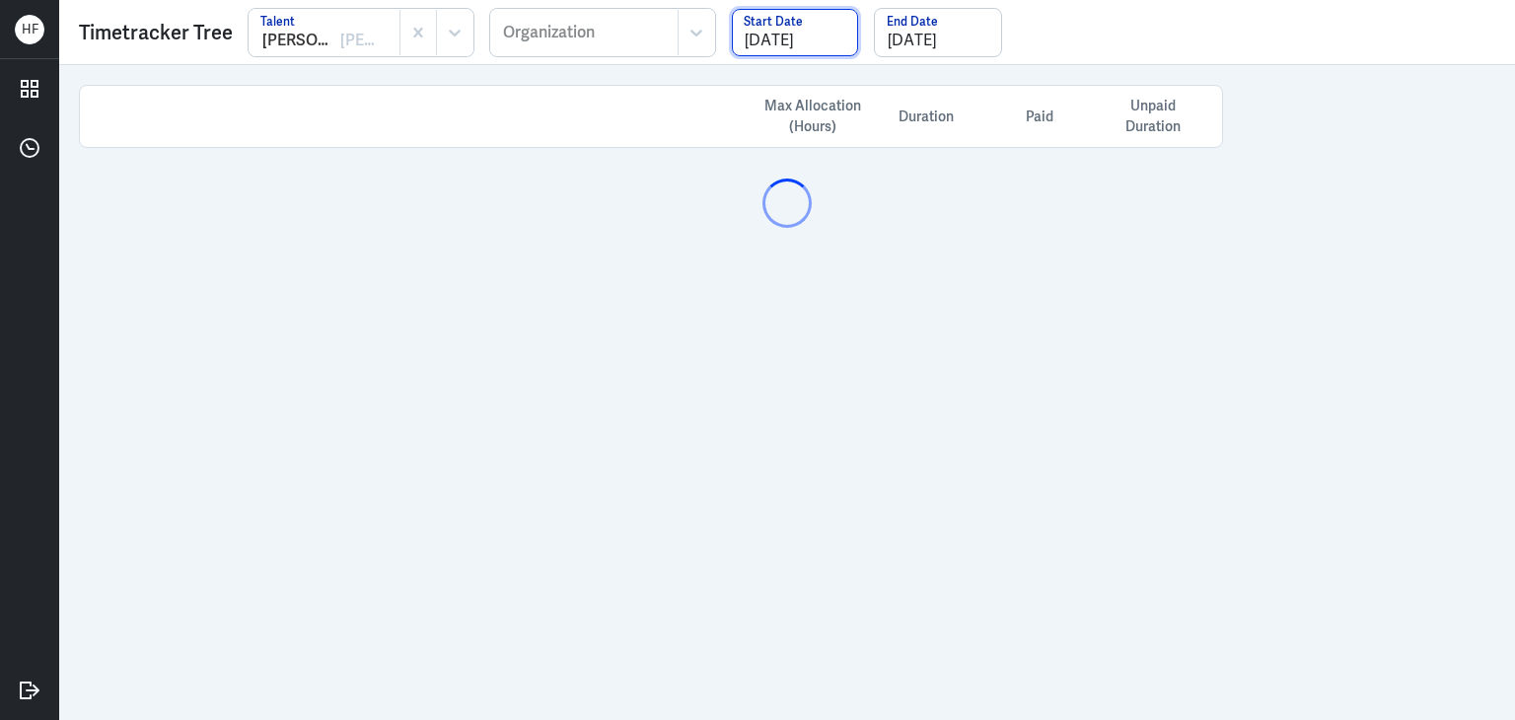
drag, startPoint x: 805, startPoint y: 44, endPoint x: 821, endPoint y: 47, distance: 16.1
click at [805, 43] on input "06/01/2025" at bounding box center [795, 32] width 126 height 47
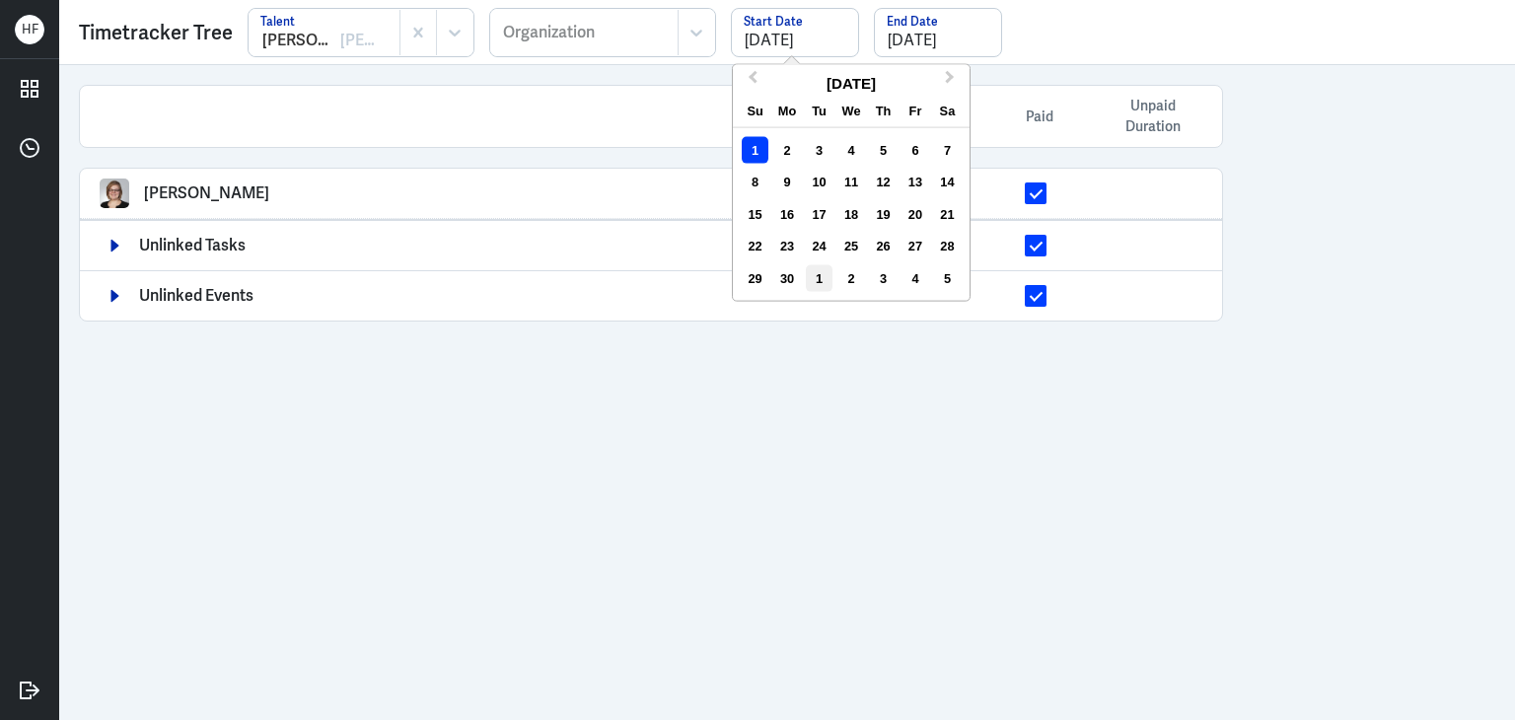
click at [810, 281] on div "1" at bounding box center [819, 277] width 27 height 27
type input "[DATE]"
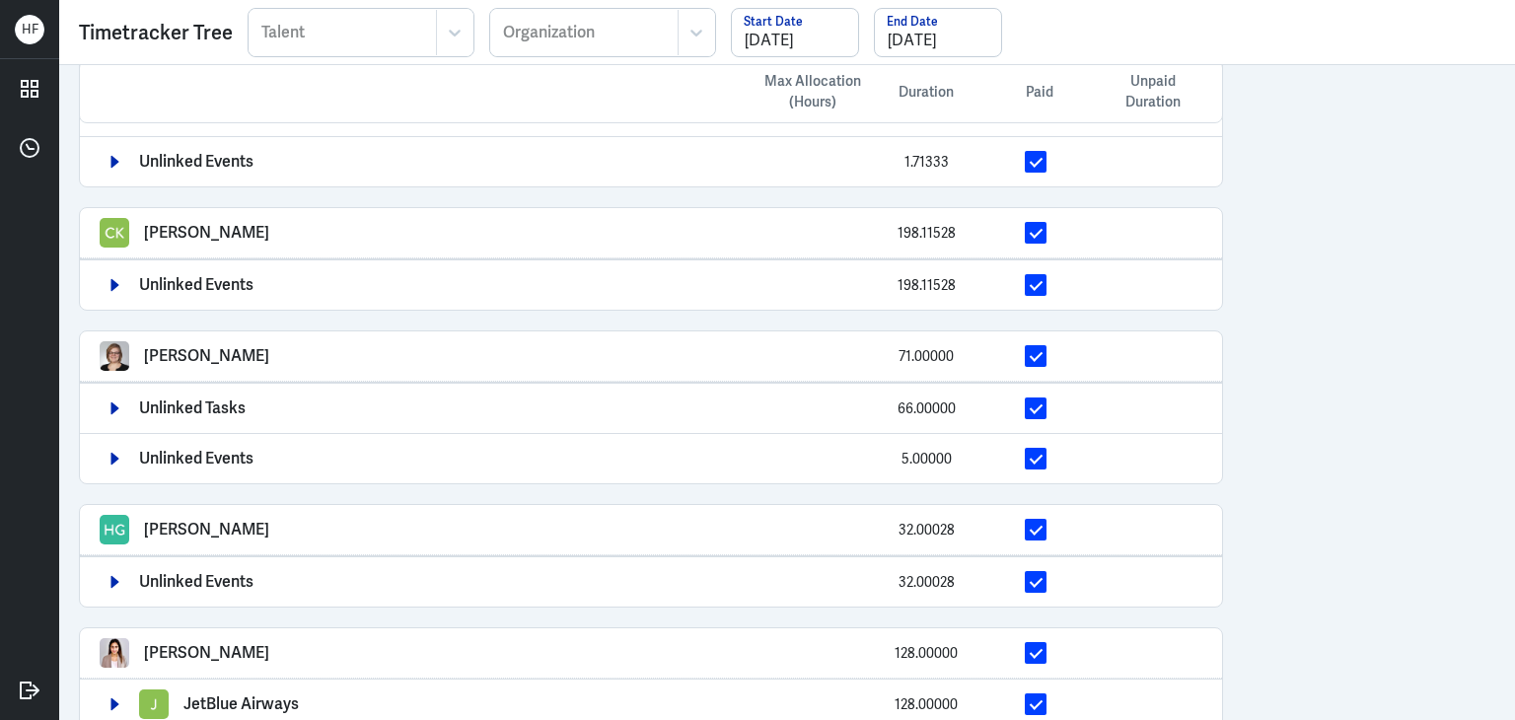
scroll to position [1278, 0]
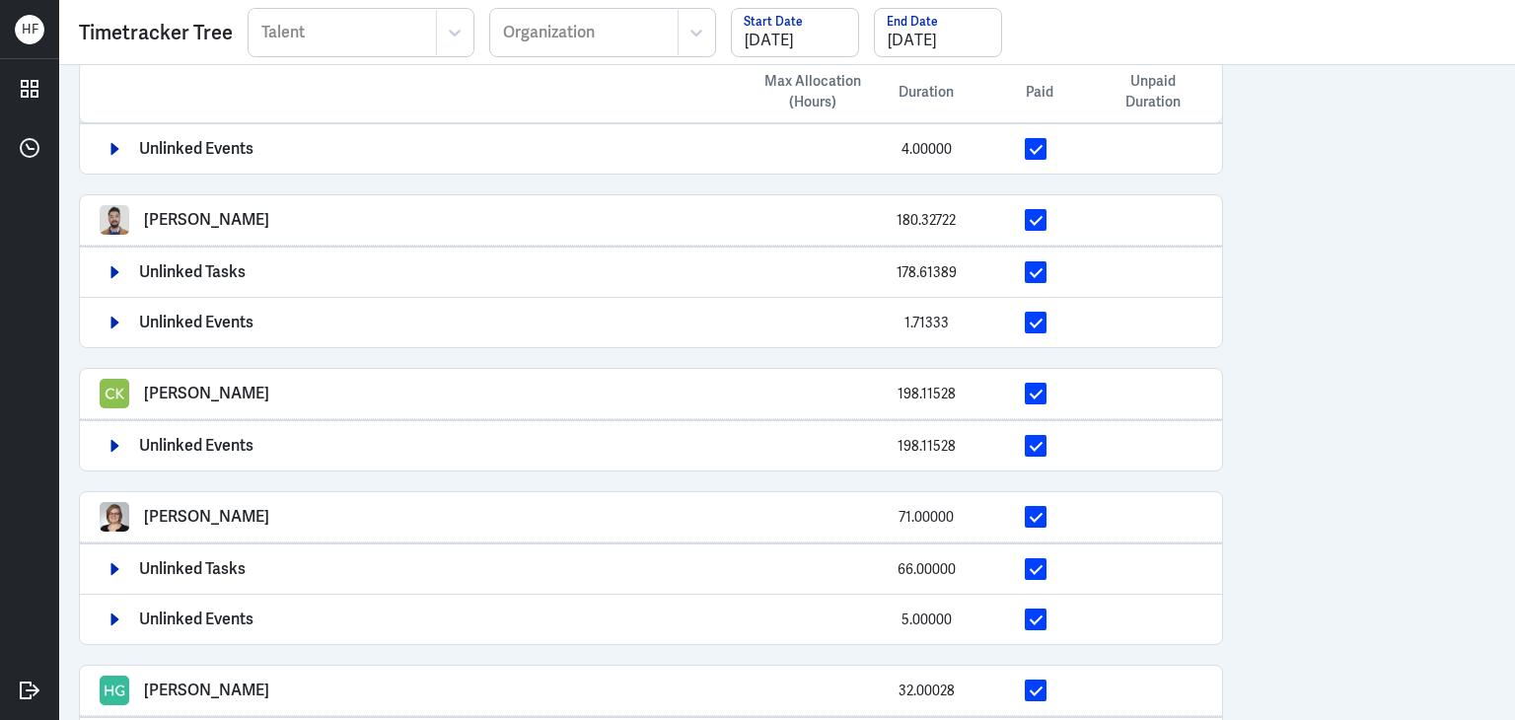
drag, startPoint x: 147, startPoint y: 500, endPoint x: 288, endPoint y: 502, distance: 141.1
click at [288, 502] on div "Robyn Hochstetler 71.00000" at bounding box center [651, 517] width 1103 height 30
copy p "[PERSON_NAME]"
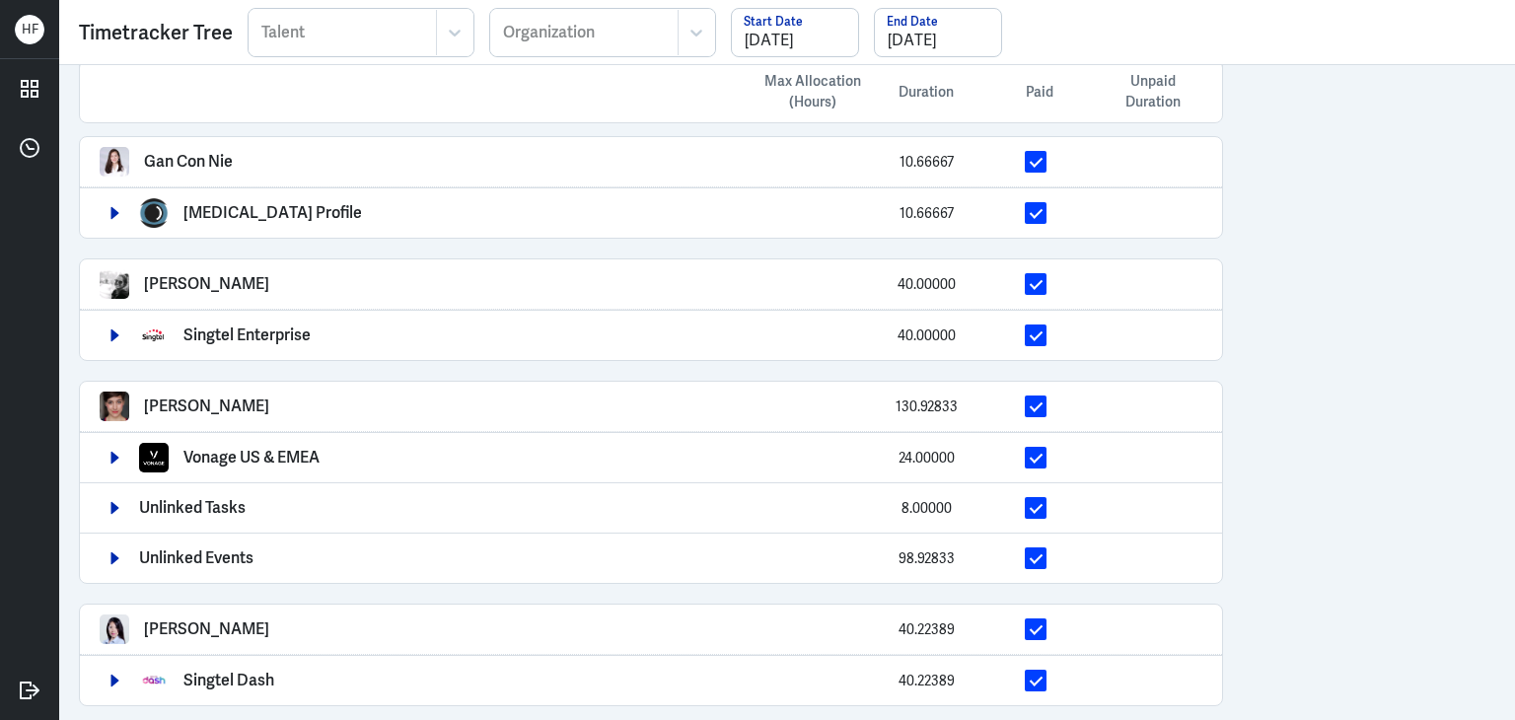
scroll to position [0, 0]
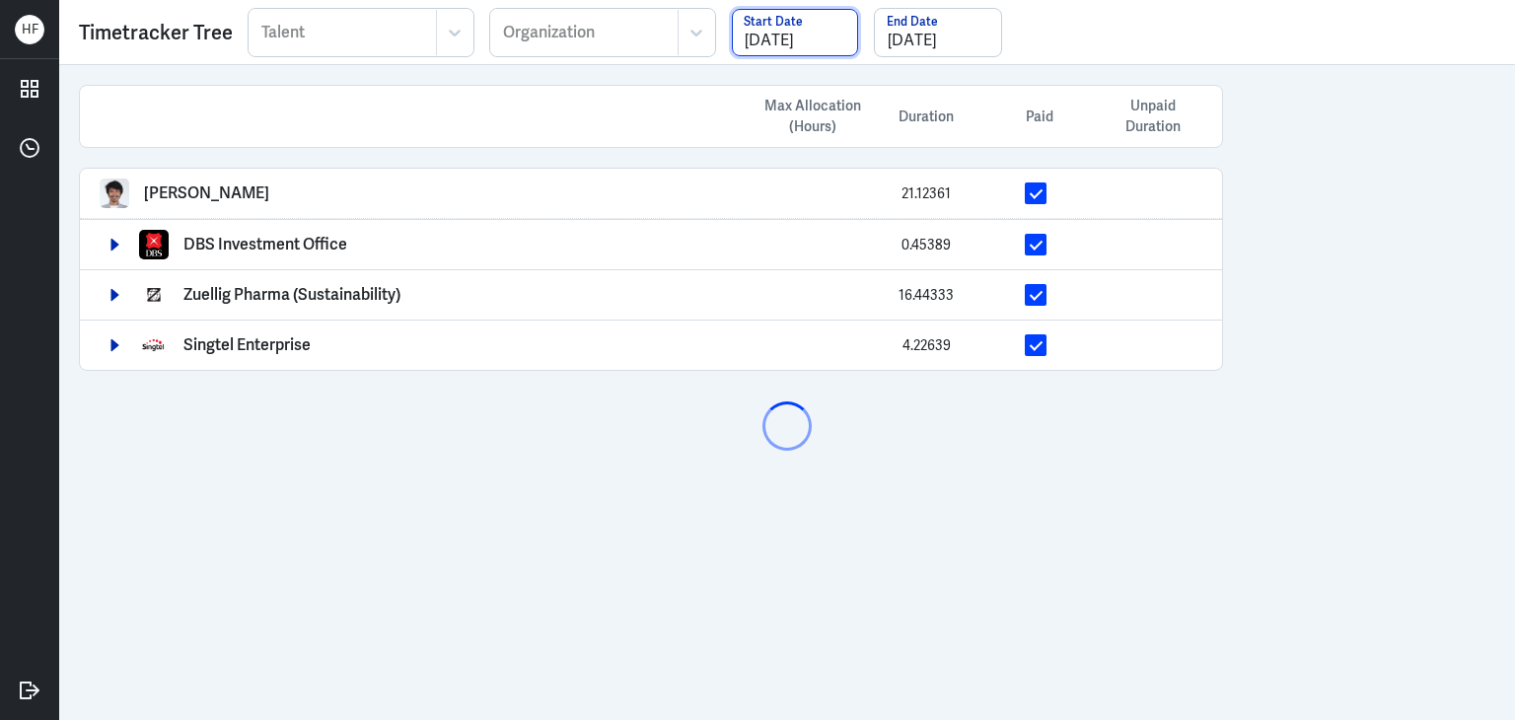
click at [803, 41] on input "[DATE]" at bounding box center [795, 32] width 126 height 47
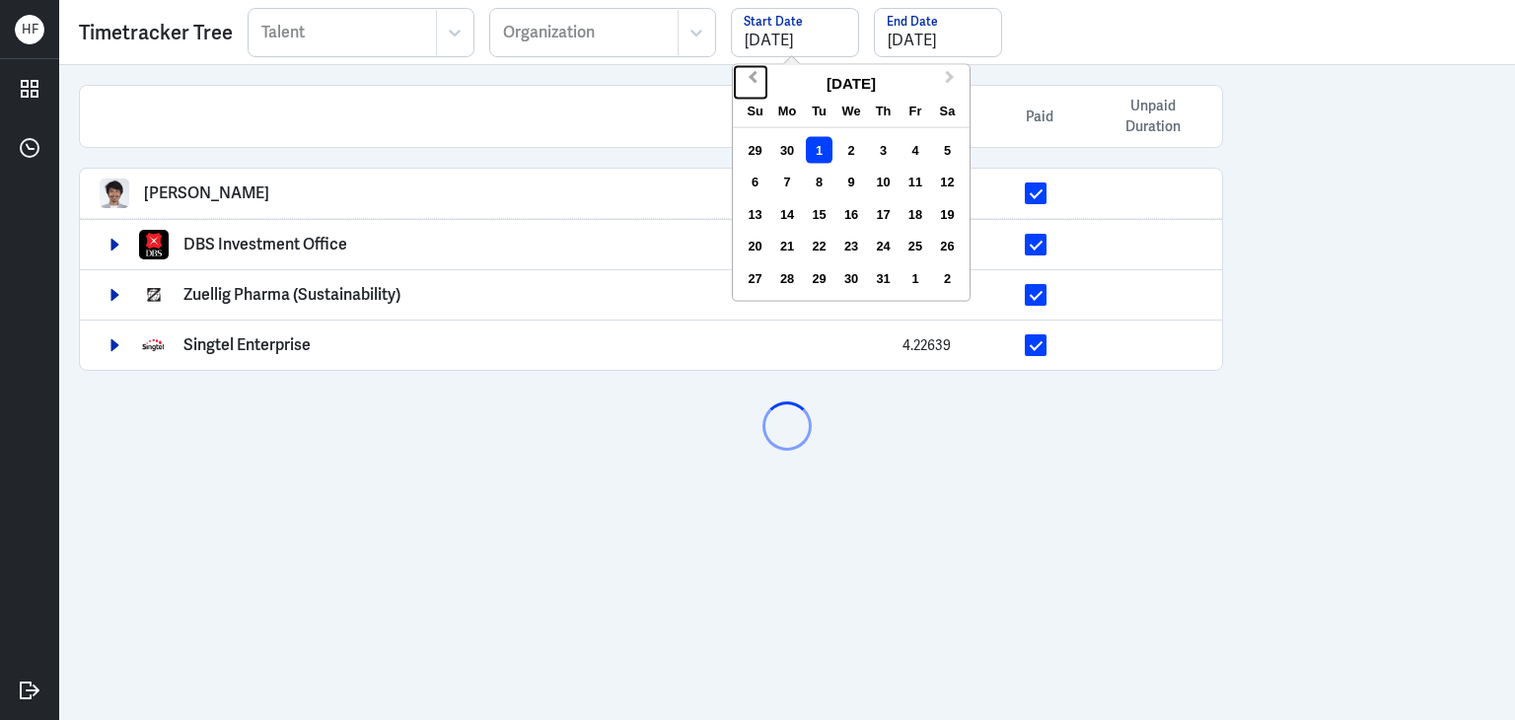
click at [753, 77] on span "Previous Month" at bounding box center [753, 81] width 0 height 30
click at [758, 143] on div "1" at bounding box center [755, 150] width 27 height 27
type input "06/01/2025"
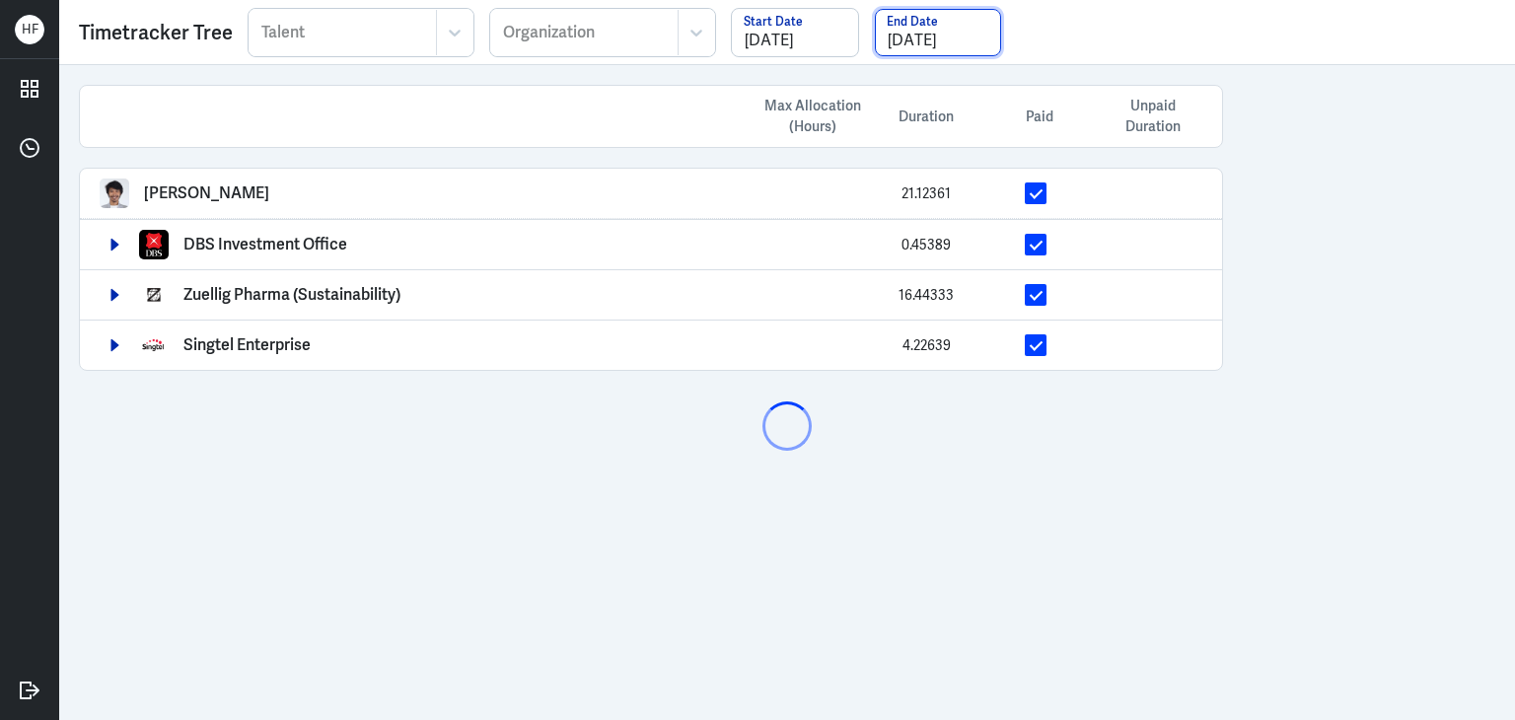
click at [892, 41] on input "[DATE]" at bounding box center [938, 32] width 126 height 47
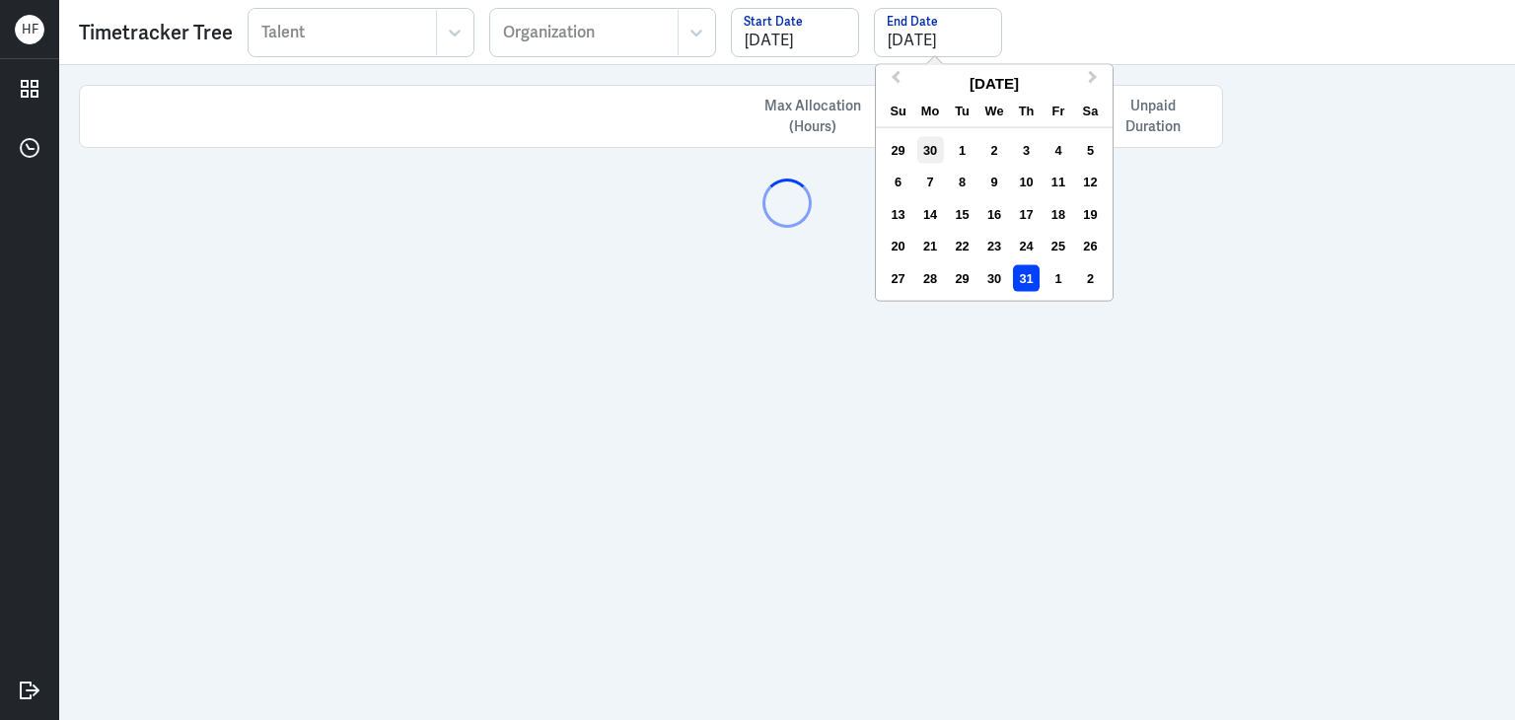
click at [921, 151] on div "30" at bounding box center [930, 150] width 27 height 27
type input "06/30/2025"
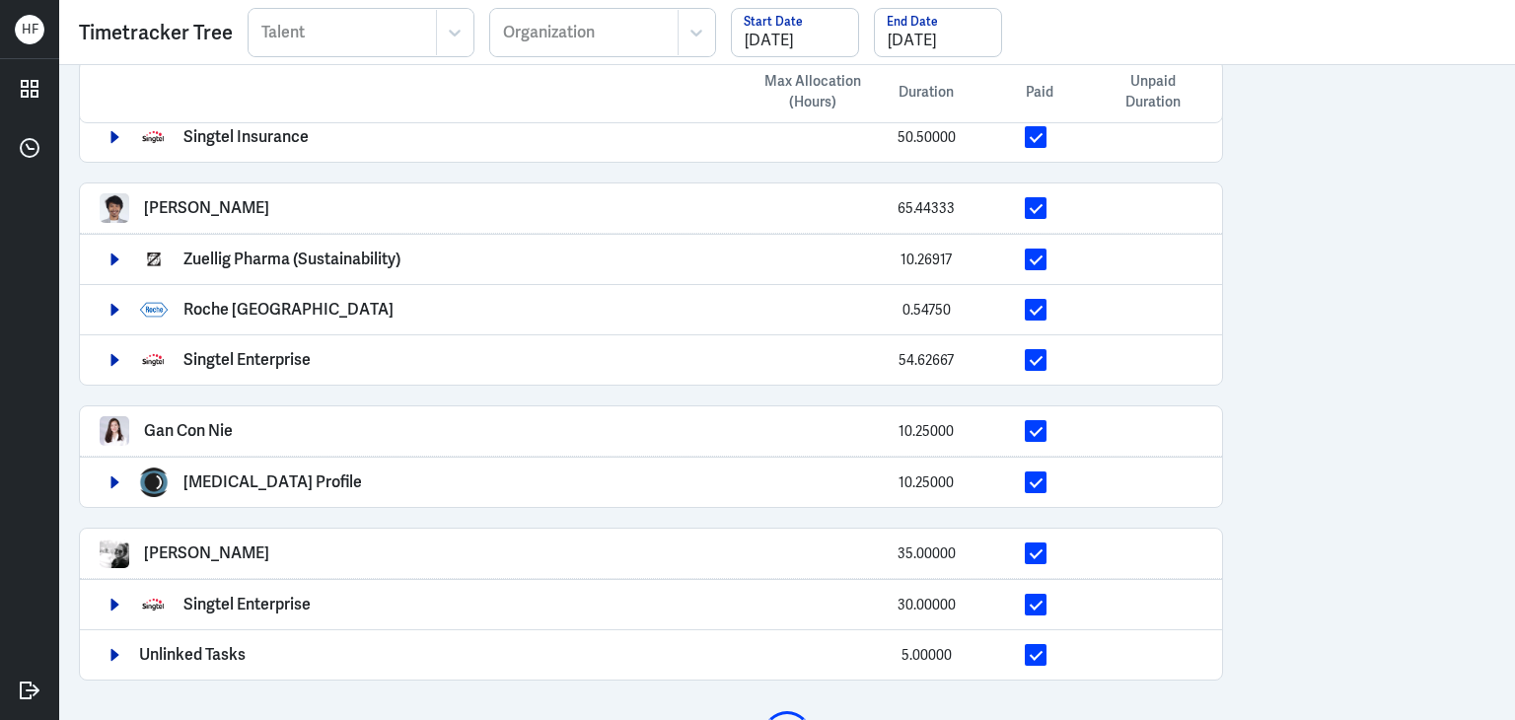
scroll to position [154, 0]
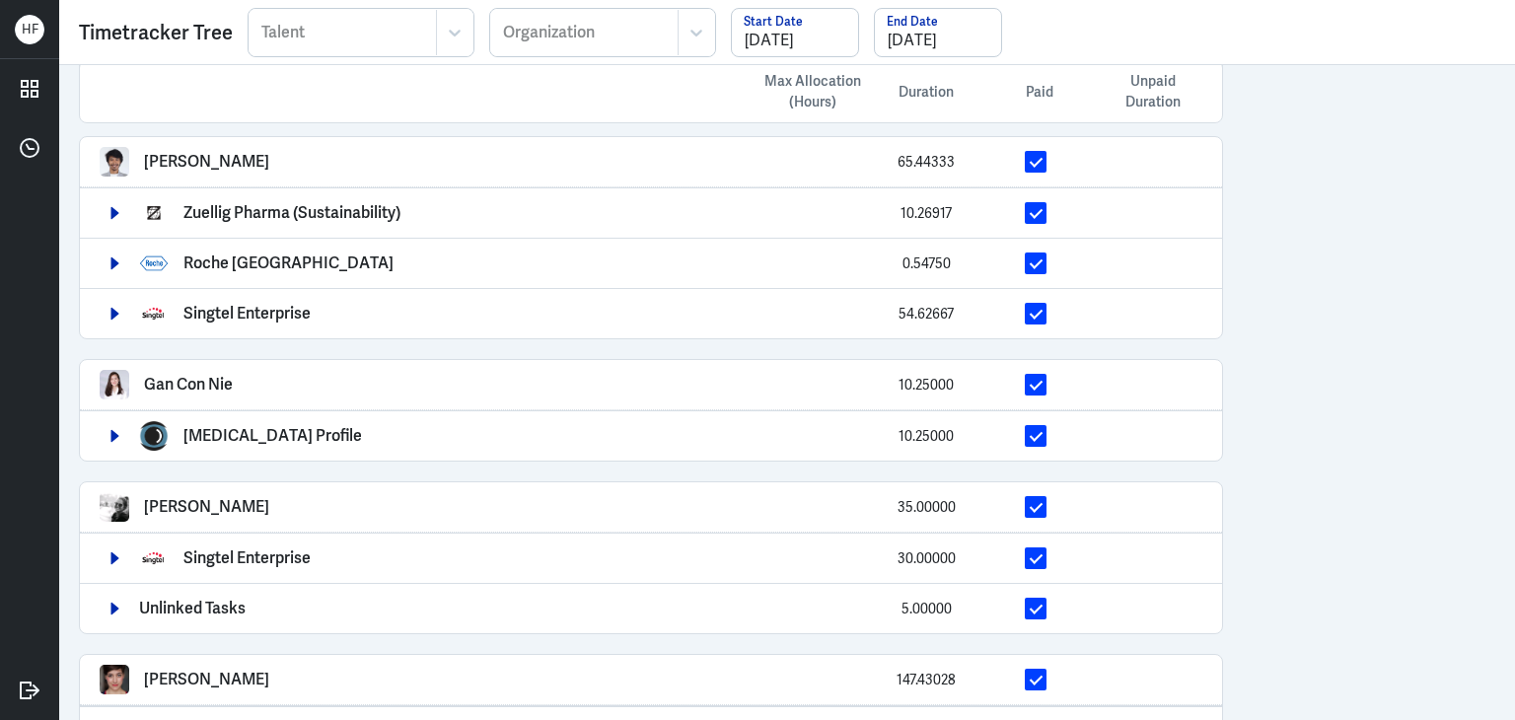
click at [1105, 37] on div "Timetracker Tree Filter Talent Talent Organization Organization Selected date: …" at bounding box center [787, 32] width 1416 height 49
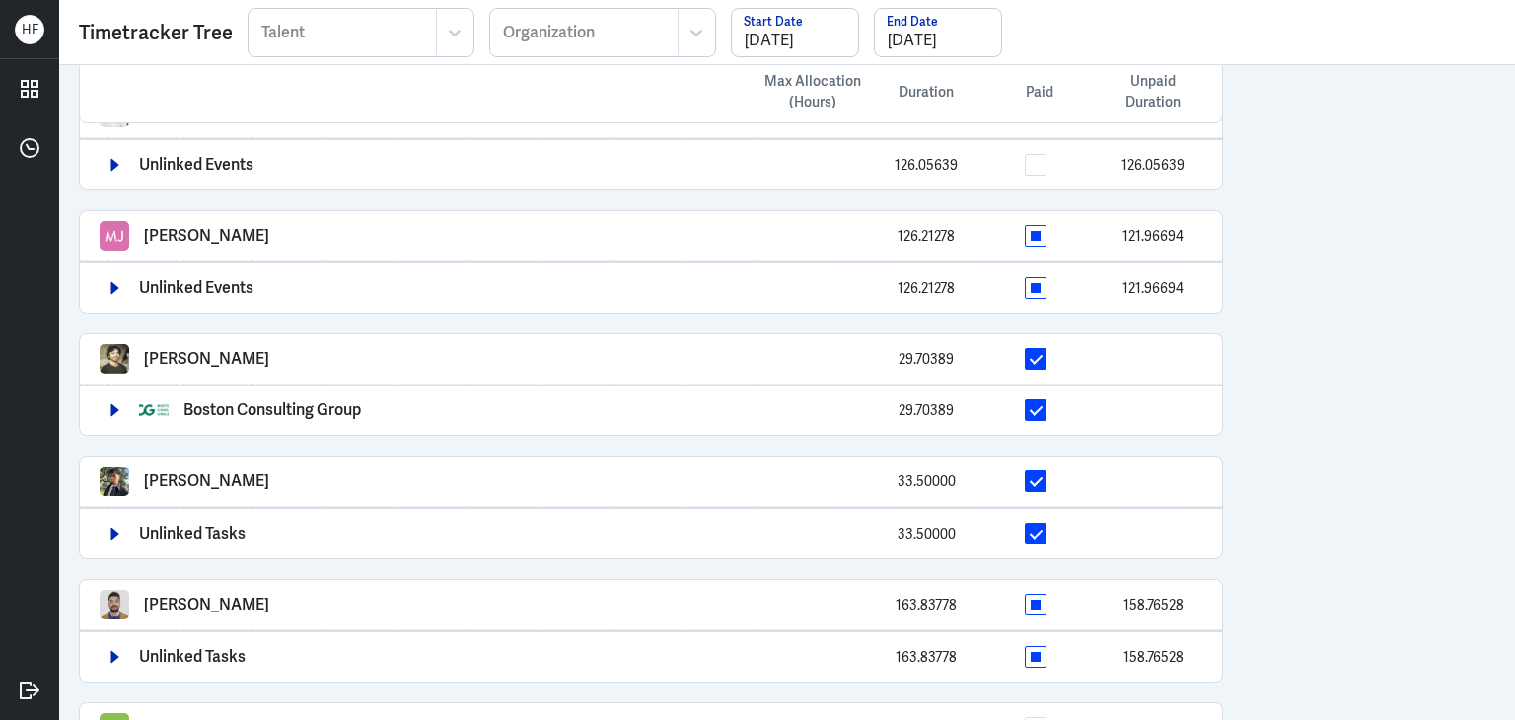
scroll to position [1381, 0]
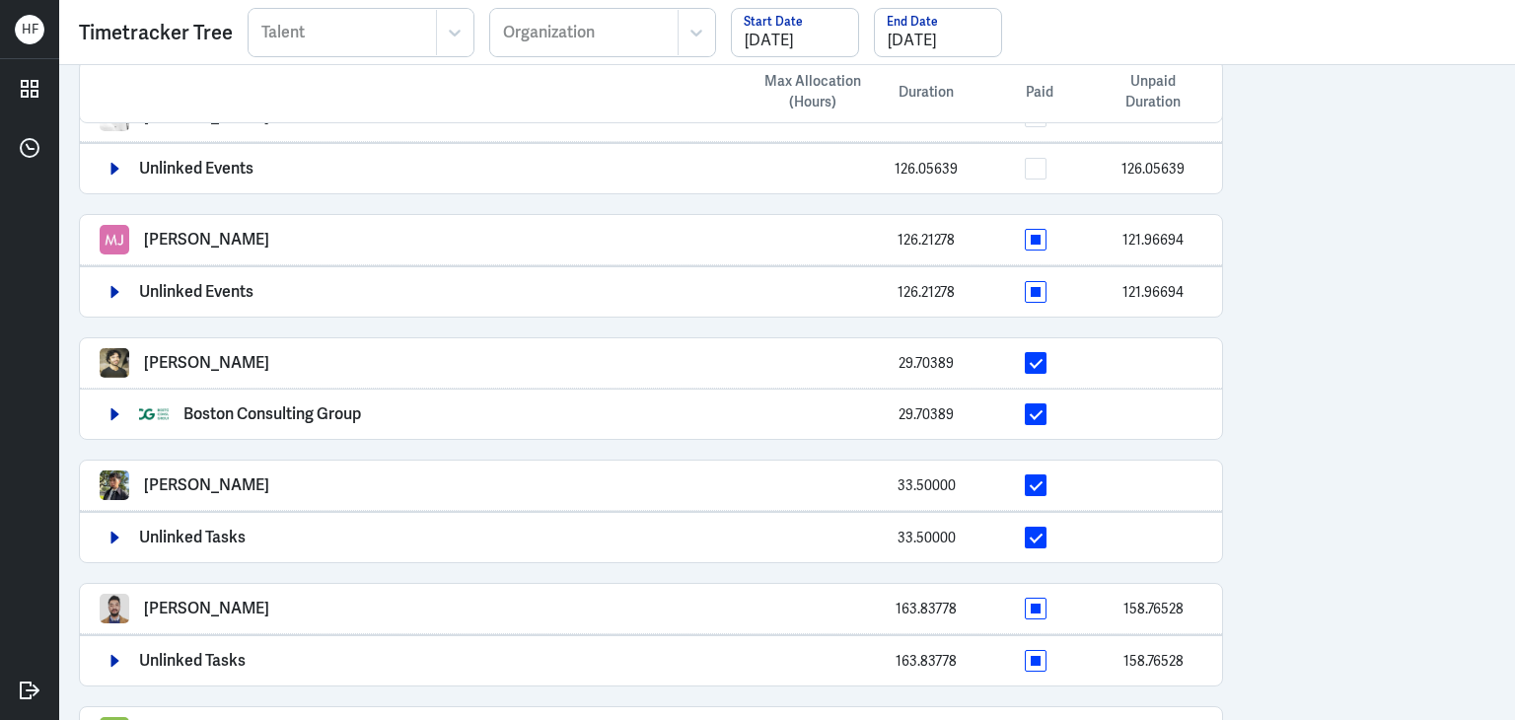
drag, startPoint x: 145, startPoint y: 354, endPoint x: 1514, endPoint y: 585, distance: 1388.3
click at [305, 364] on div "Charlie Richmond 29.70389" at bounding box center [651, 363] width 1103 height 30
copy p "Charlie Richmond"
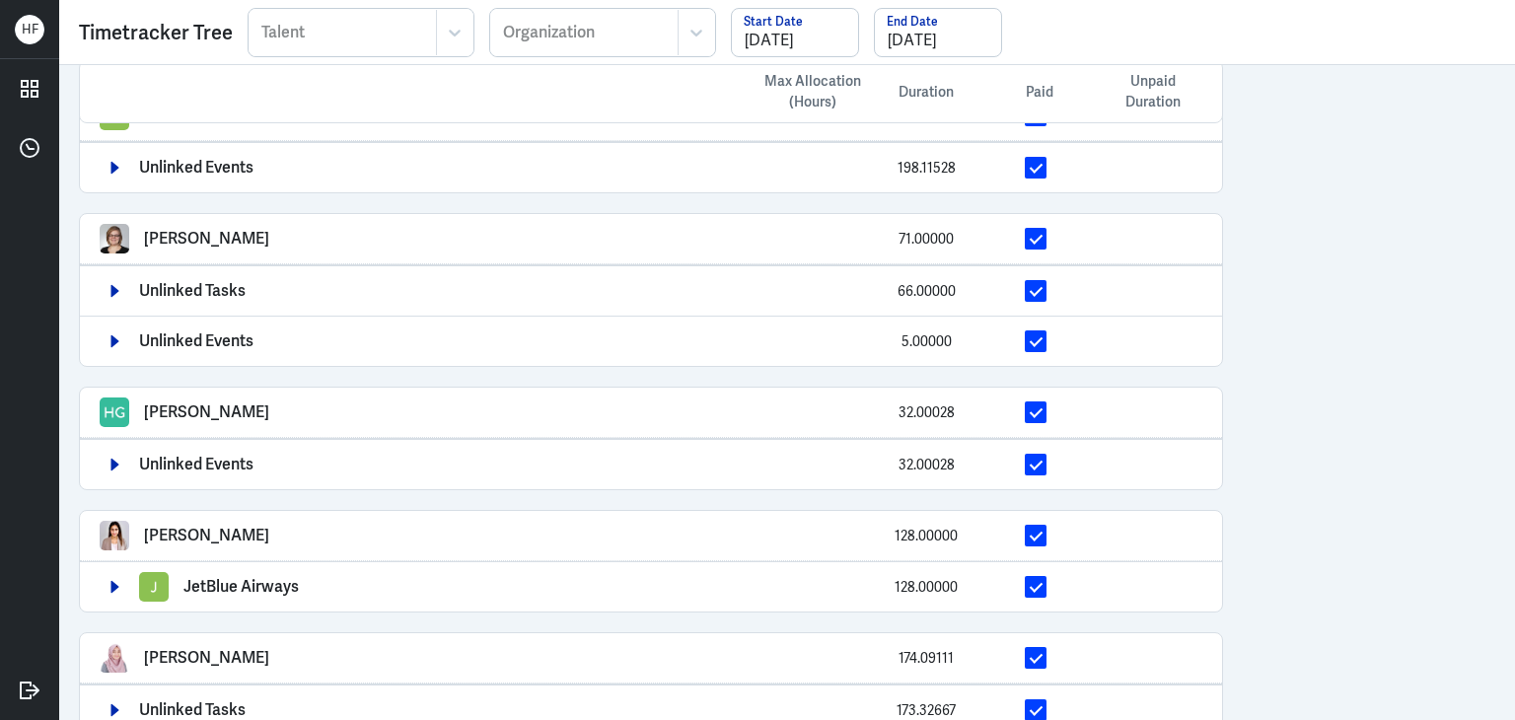
scroll to position [1870, 0]
